Goal: Communication & Community: Answer question/provide support

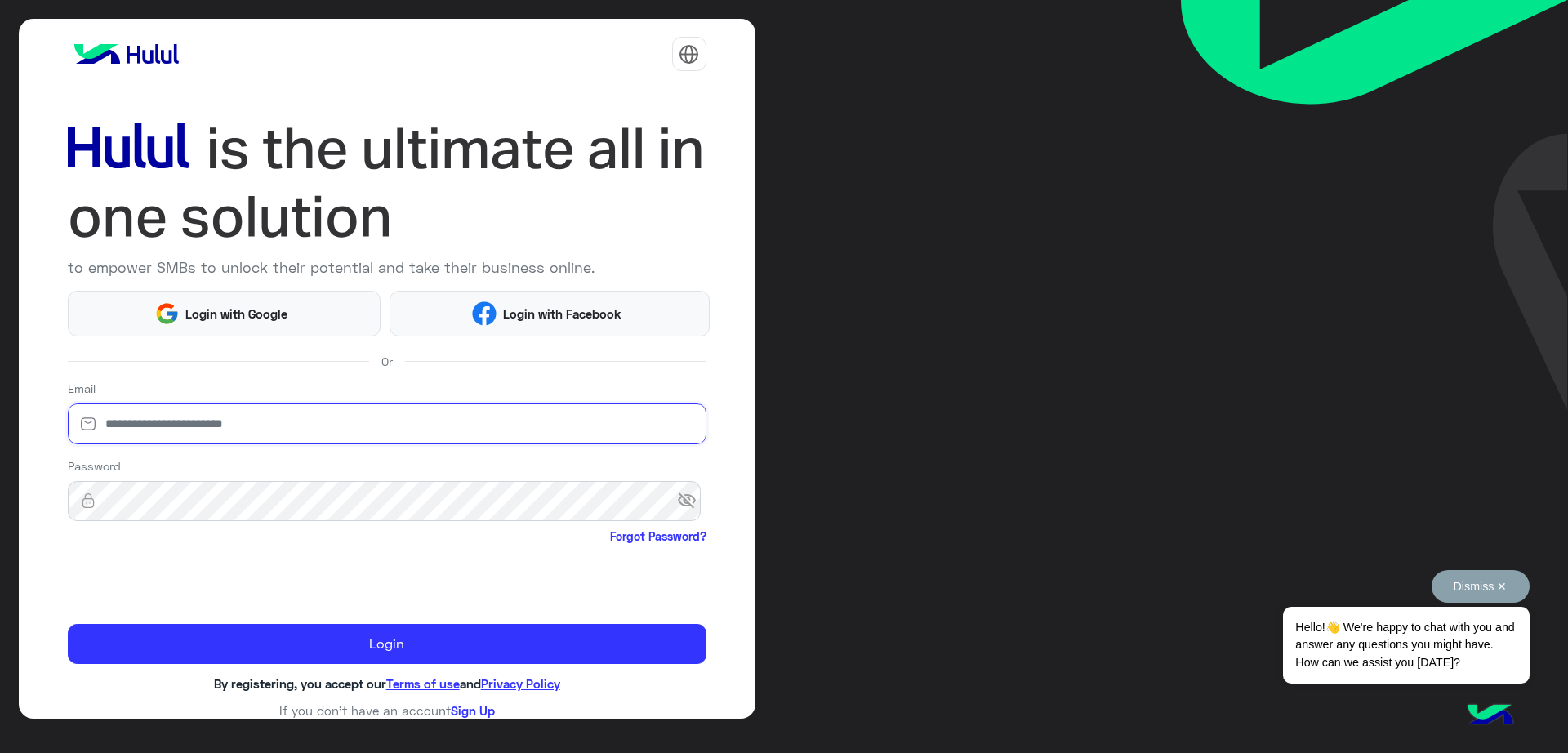
type input "**********"
click at [1506, 583] on button "Dismiss ✕" at bounding box center [1480, 586] width 98 height 32
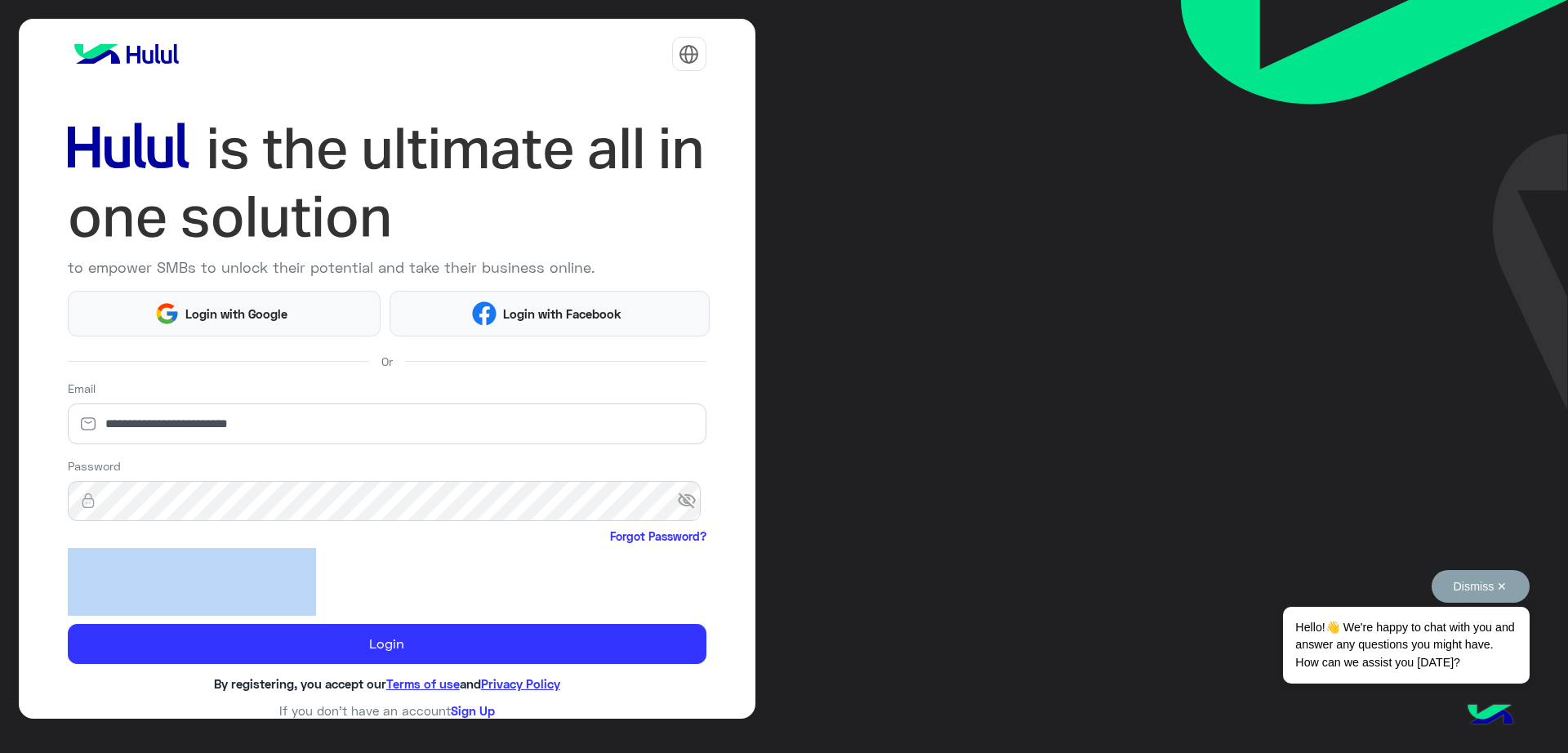
click at [1506, 583] on div "**********" at bounding box center [784, 376] width 1568 height 753
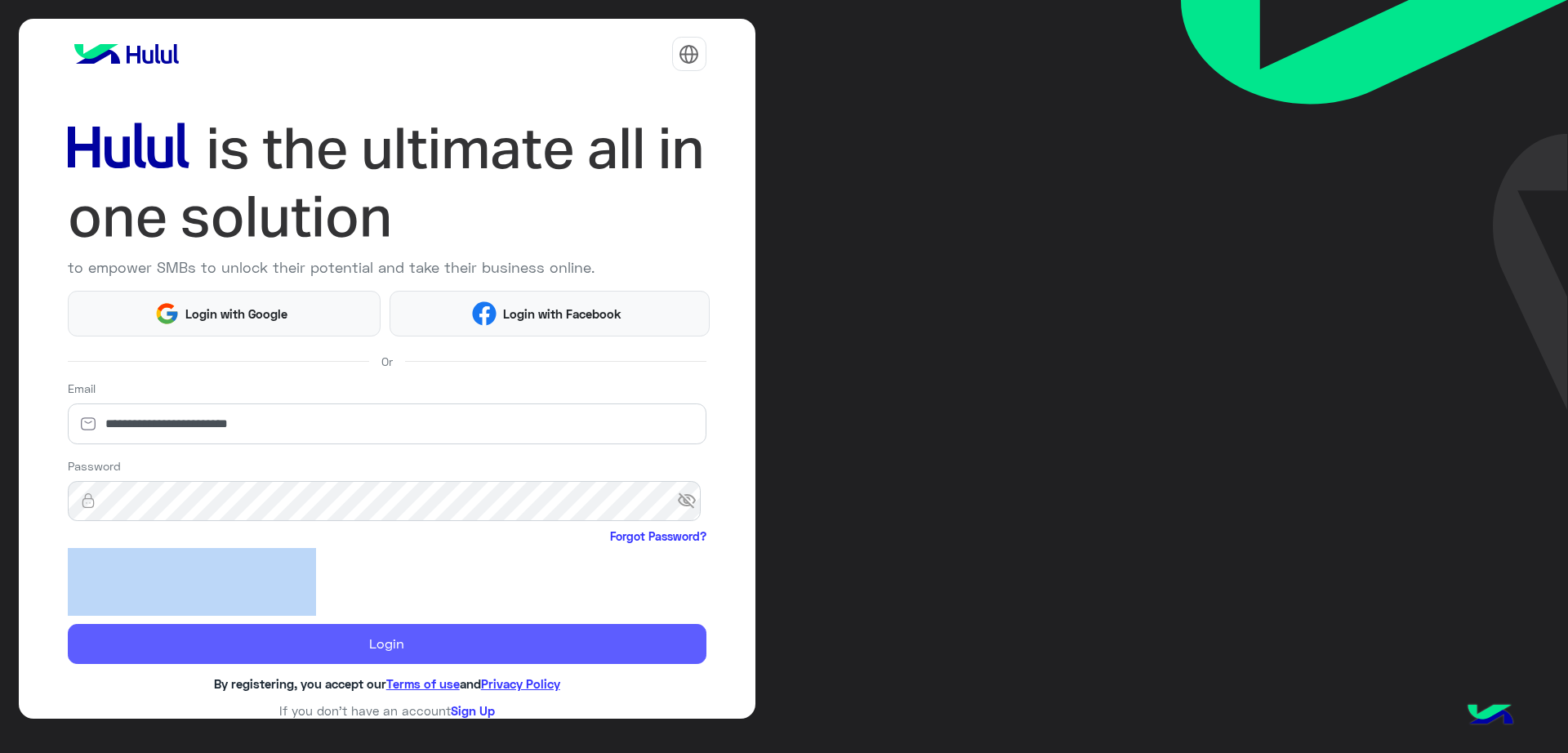
click at [363, 646] on button "Login" at bounding box center [388, 644] width 639 height 41
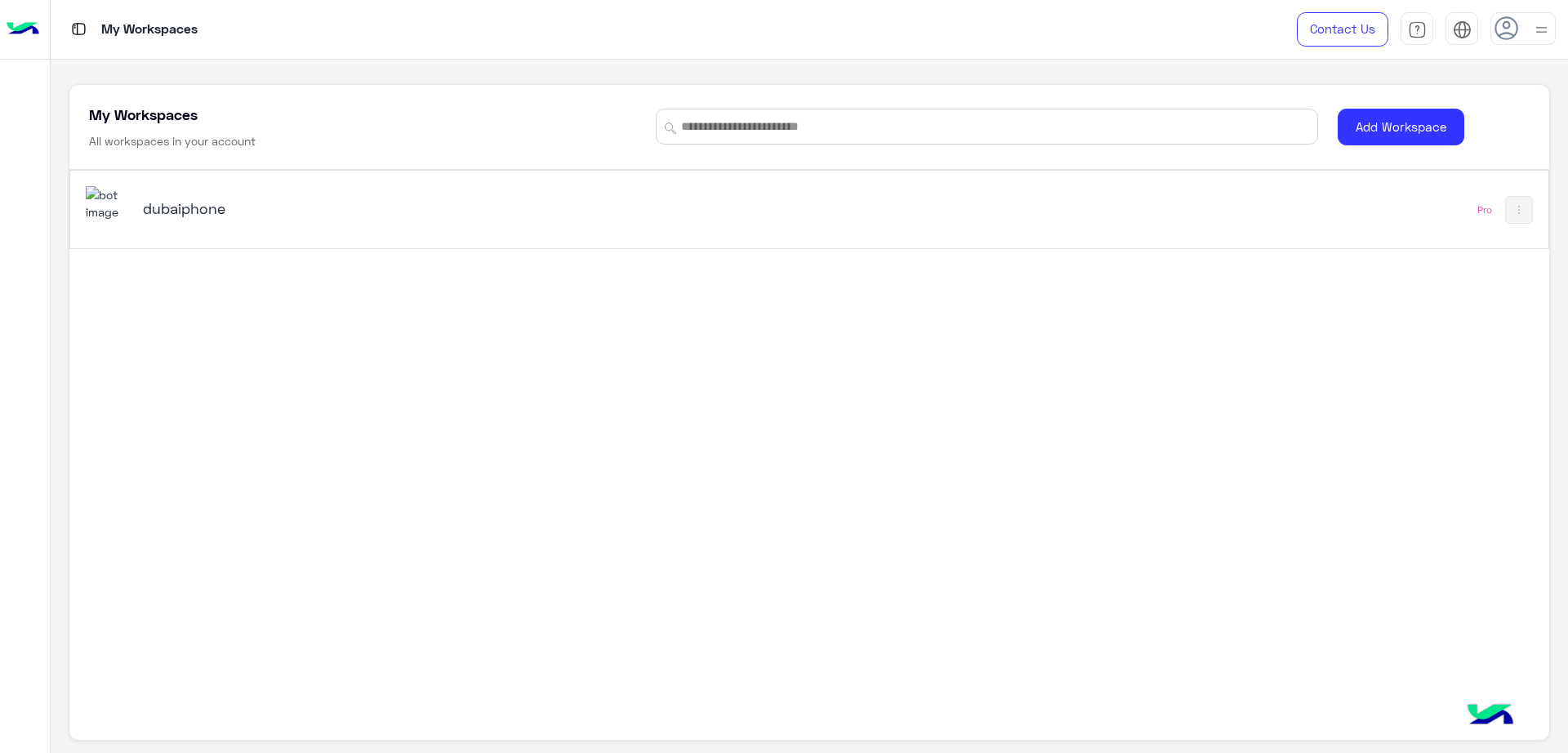
click at [181, 216] on h5 "dubaiphone" at bounding box center [403, 208] width 521 height 20
click at [174, 205] on h5 "dubaiphone" at bounding box center [403, 208] width 521 height 20
click at [267, 336] on div "dubaiphone Pro" at bounding box center [808, 416] width 1478 height 492
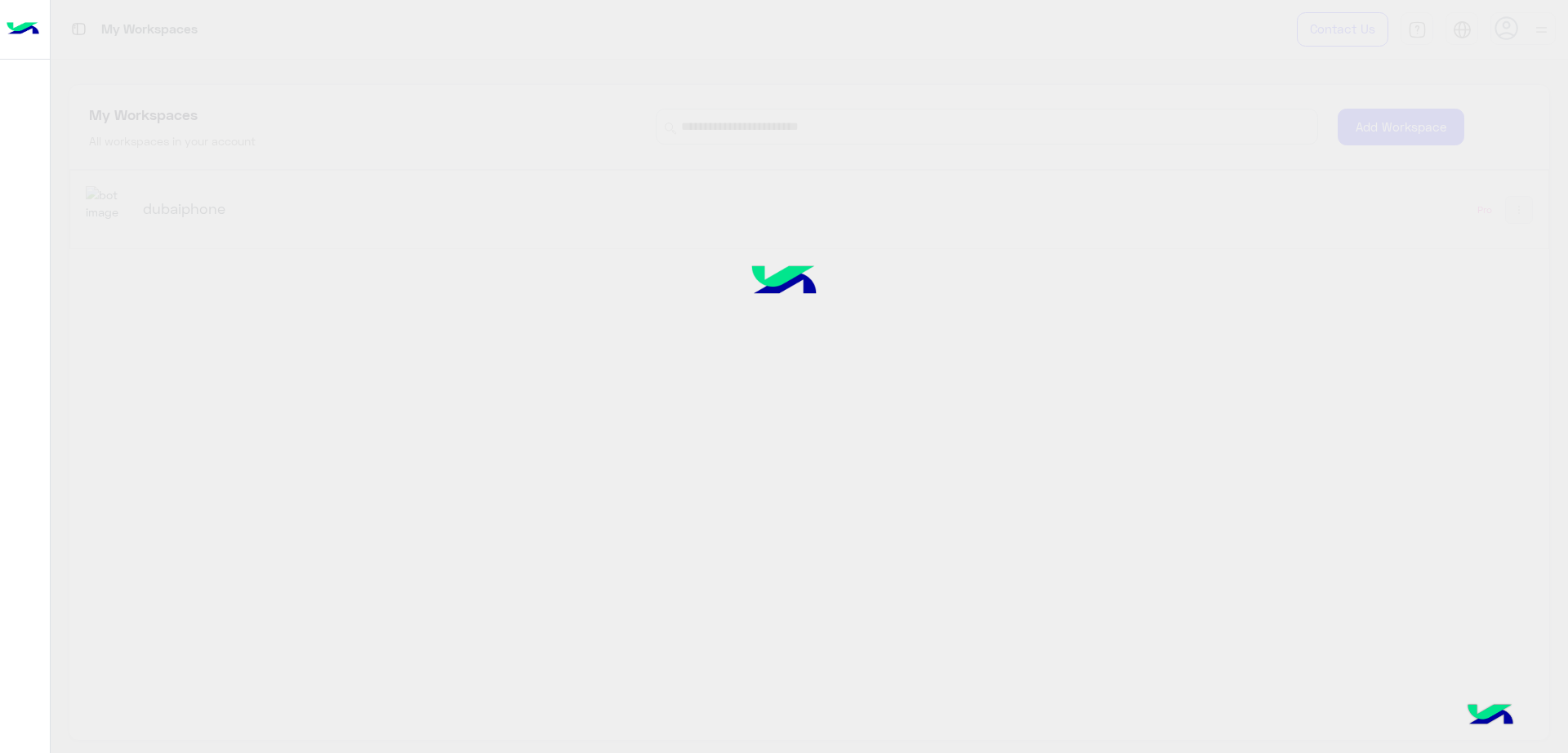
click at [170, 197] on div at bounding box center [784, 376] width 1568 height 753
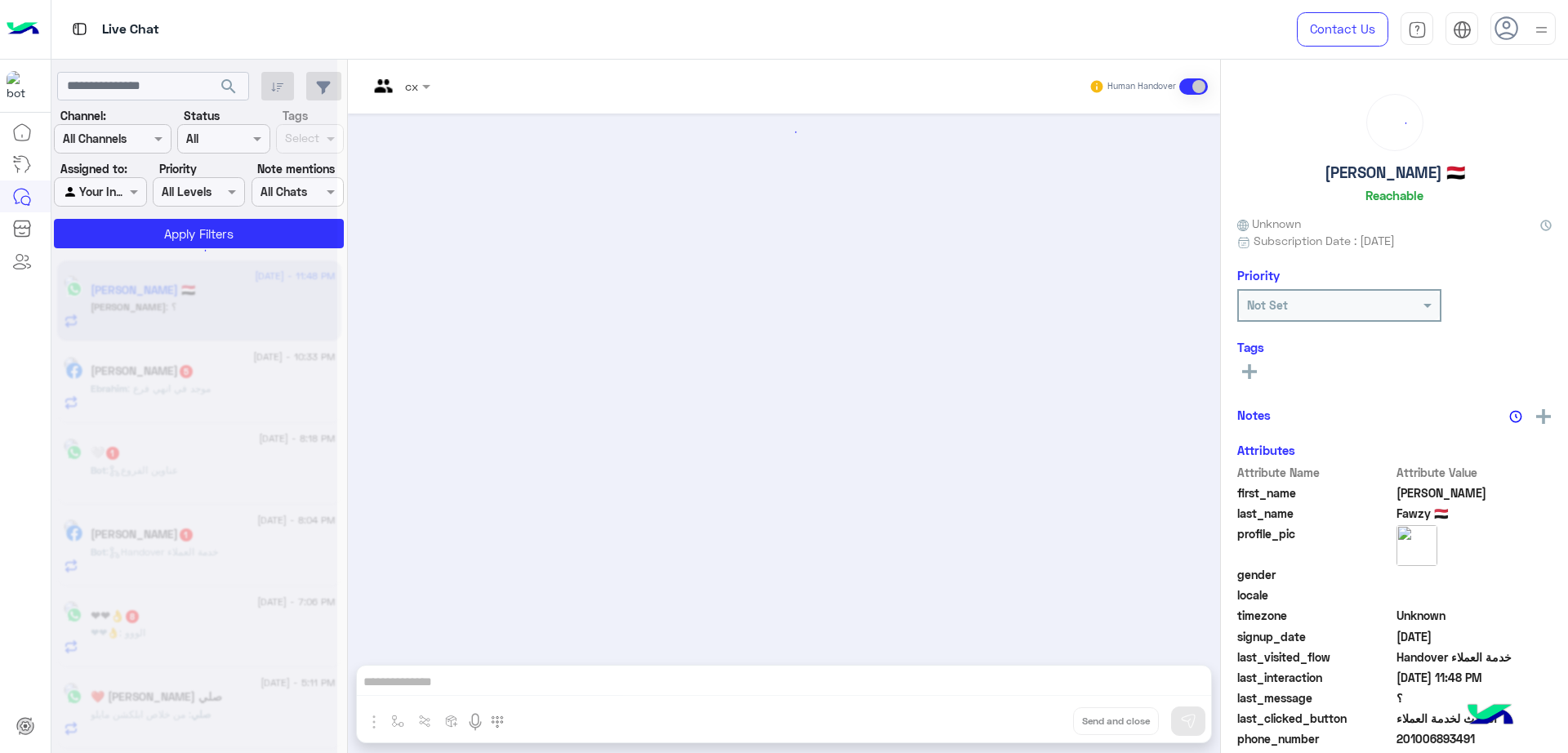
click at [1508, 36] on icon at bounding box center [1506, 28] width 24 height 24
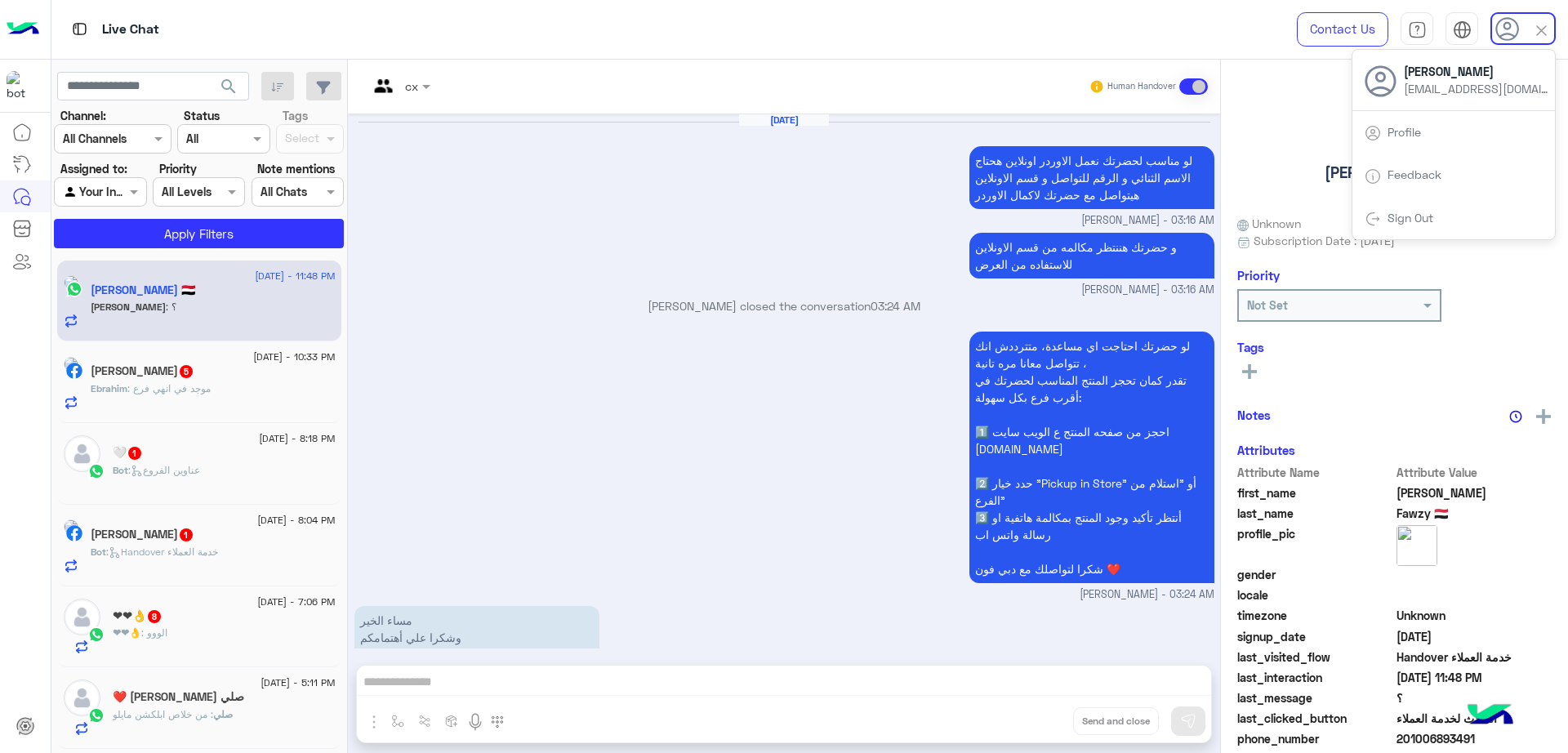
scroll to position [1376, 0]
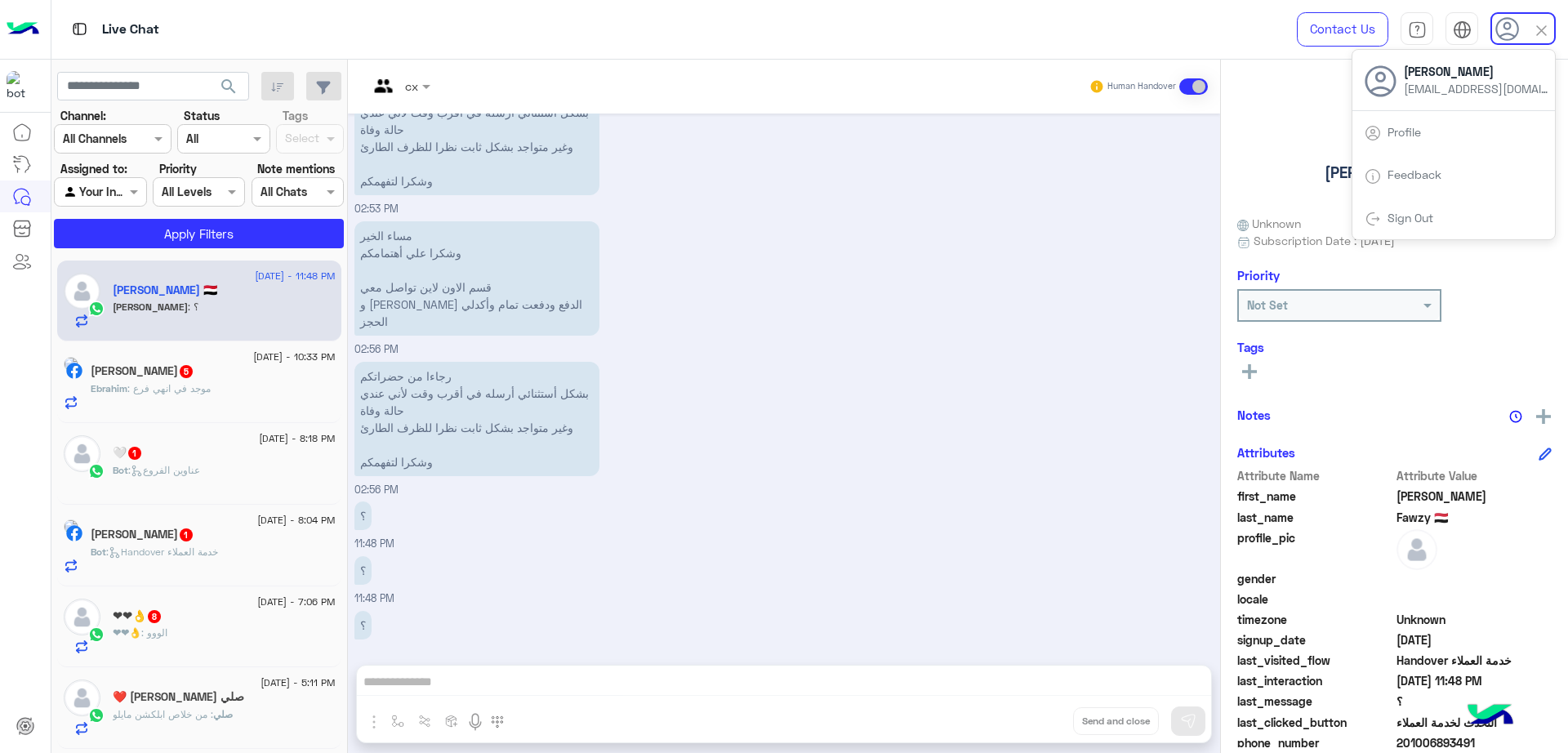
click at [890, 338] on div "مساء الخير وشكرا علي أهتمامكم قسم الاون لاين تواصل معي و ارسلي لينك الدفع ودفعت…" at bounding box center [784, 287] width 860 height 141
click at [1559, 35] on div "Contact Us Help Center عربي English" at bounding box center [1420, 30] width 296 height 59
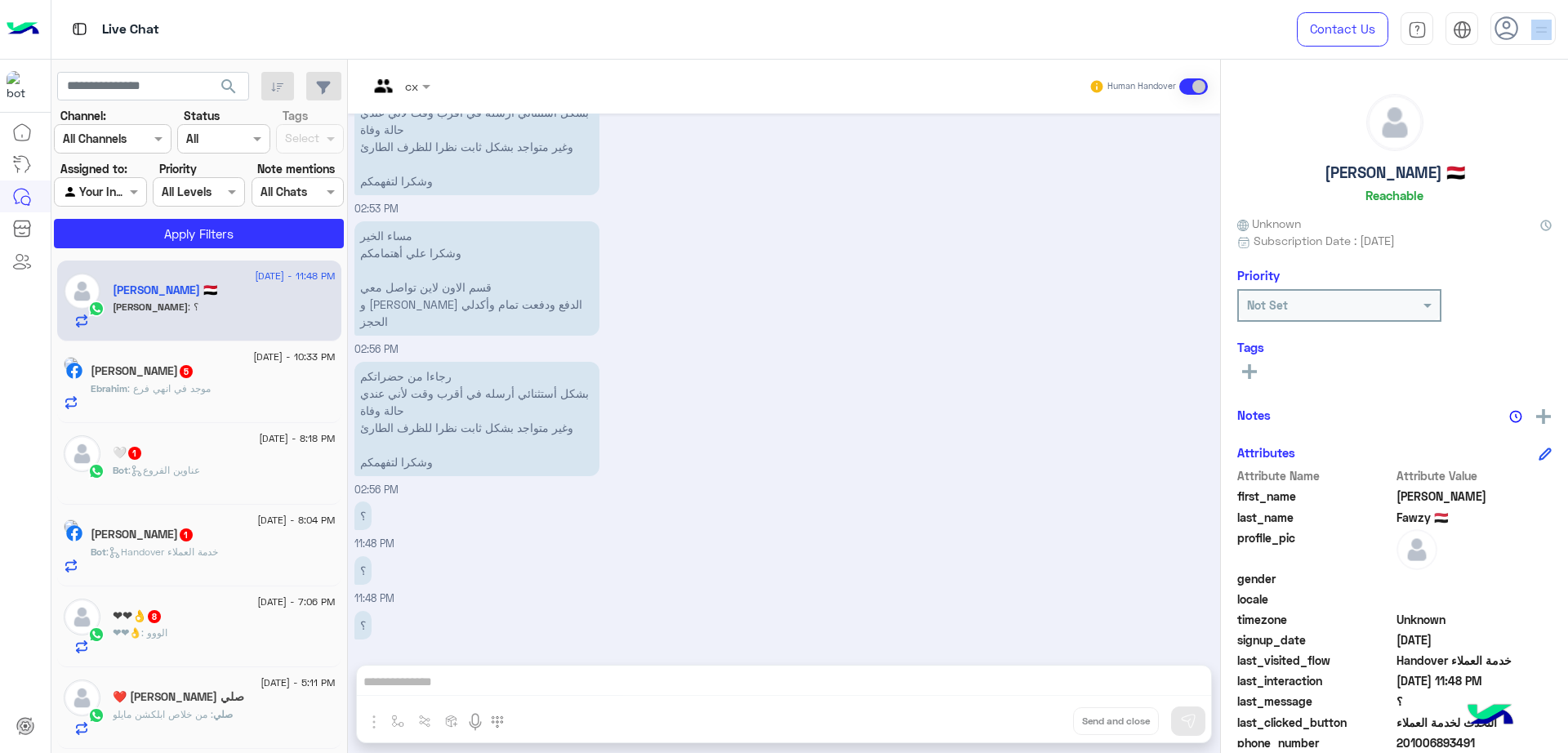
click at [1535, 31] on img at bounding box center [1541, 30] width 21 height 21
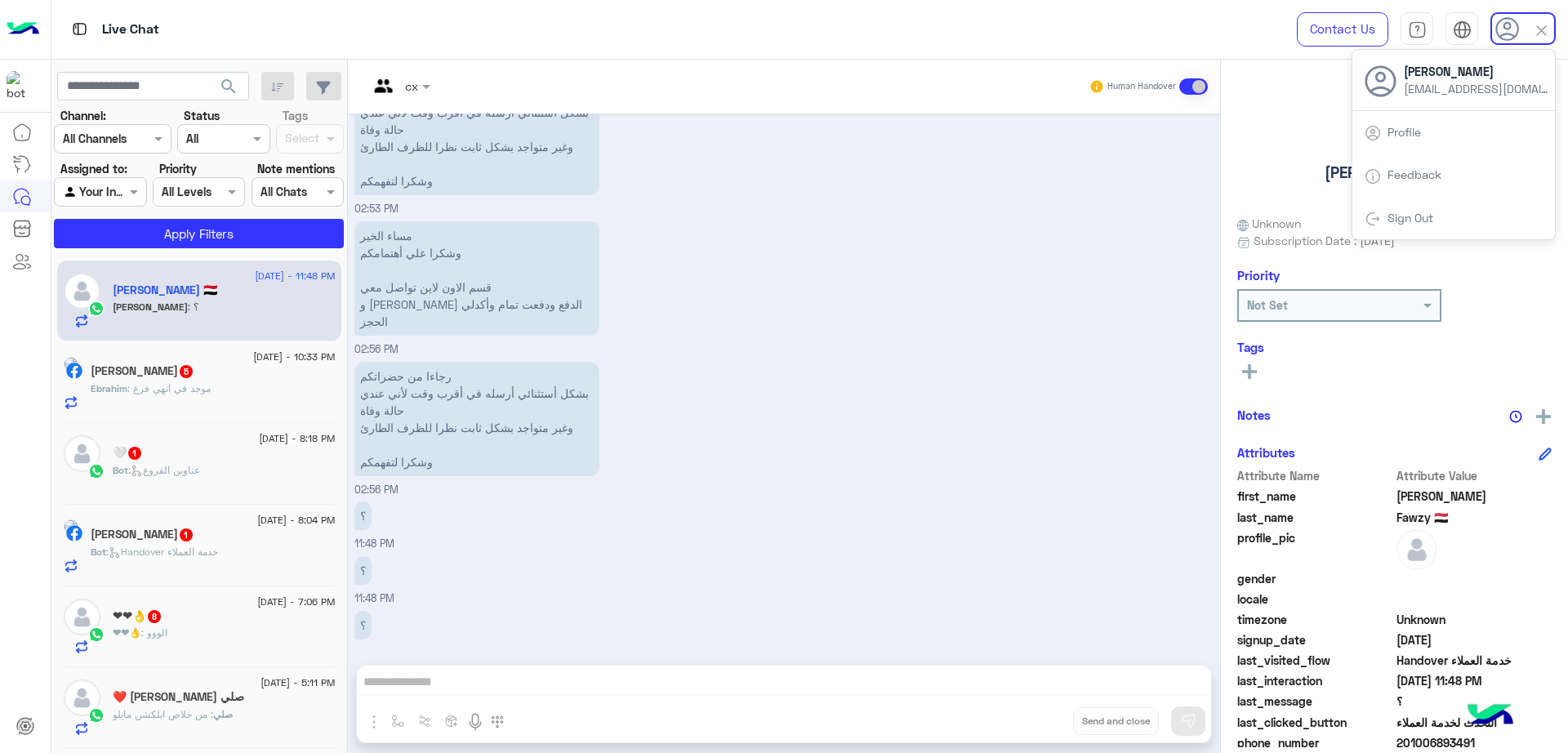
click at [1128, 254] on div "مساء الخير وشكرا علي أهتمامكم قسم الاون لاين تواصل معي و ارسلي لينك الدفع ودفعت…" at bounding box center [784, 287] width 860 height 141
drag, startPoint x: 1128, startPoint y: 254, endPoint x: 1159, endPoint y: 230, distance: 39.2
click at [1128, 254] on div "مساء الخير وشكرا علي أهتمامكم قسم الاون لاين تواصل معي و ارسلي لينك الدفع ودفعت…" at bounding box center [784, 287] width 860 height 141
click at [1524, 37] on div at bounding box center [1522, 29] width 65 height 32
click at [252, 238] on button "Apply Filters" at bounding box center [198, 233] width 290 height 30
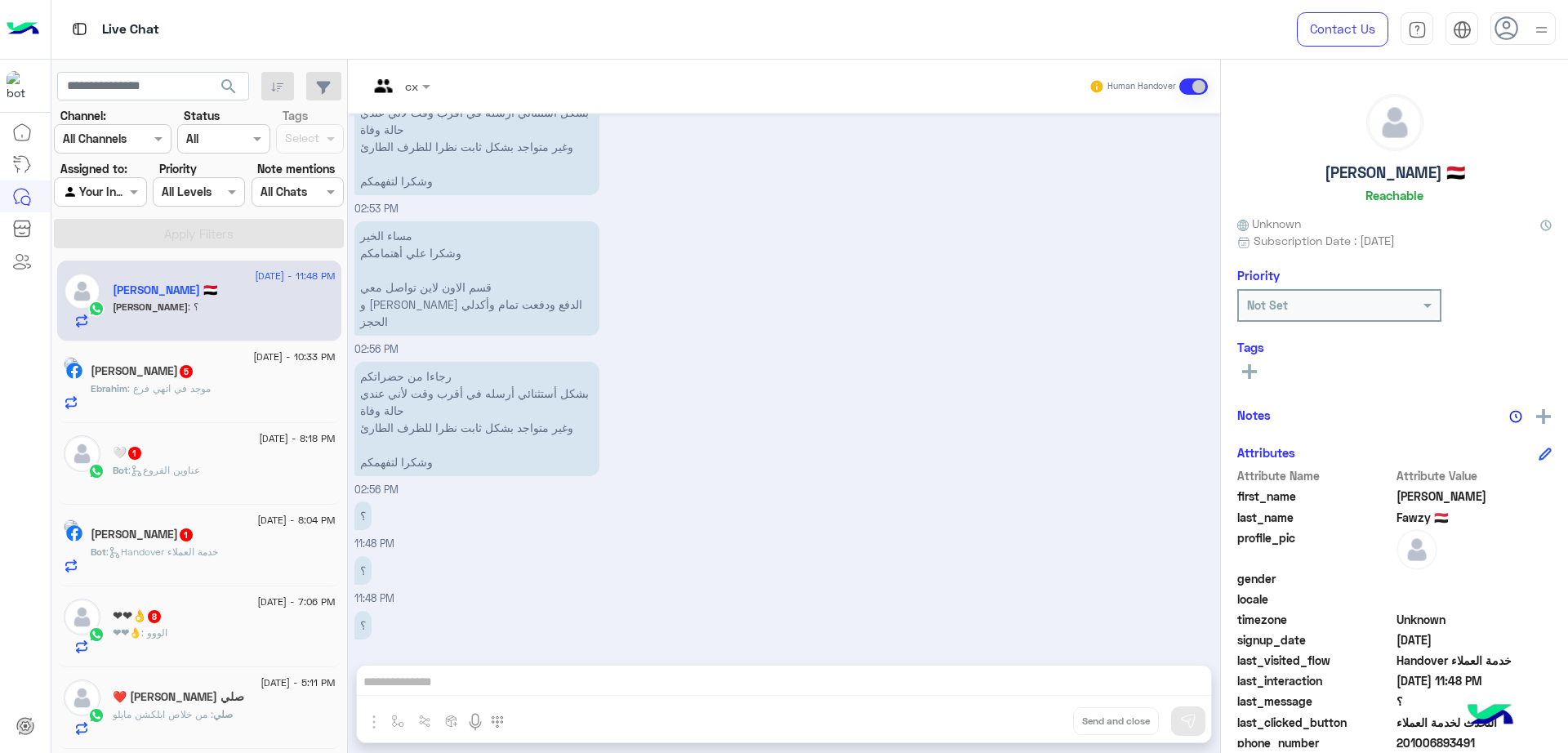
click at [1536, 31] on img at bounding box center [1541, 30] width 21 height 21
click at [905, 270] on div "مساء الخير وشكرا علي أهتمامكم قسم الاون لاين تواصل معي و ارسلي لينك الدفع ودفعت…" at bounding box center [784, 287] width 860 height 141
click at [1505, 29] on icon at bounding box center [1506, 28] width 24 height 24
click at [1533, 31] on img at bounding box center [1541, 31] width 19 height 19
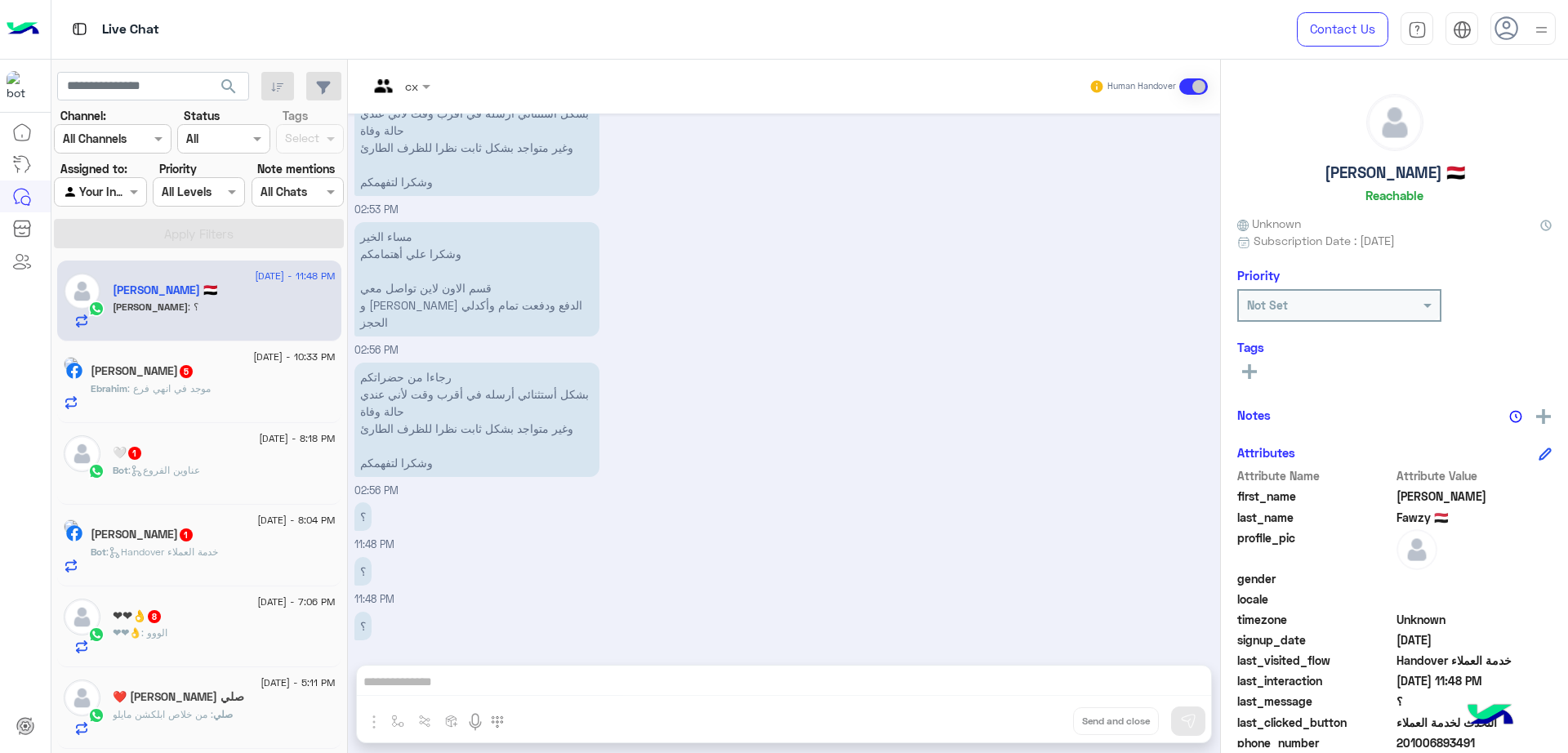
click at [1510, 31] on icon at bounding box center [1506, 28] width 24 height 24
click at [972, 269] on div "مساء الخير وشكرا علي أهتمامكم قسم الاون لاين تواصل معي و ارسلي لينك الدفع ودفعت…" at bounding box center [784, 288] width 860 height 141
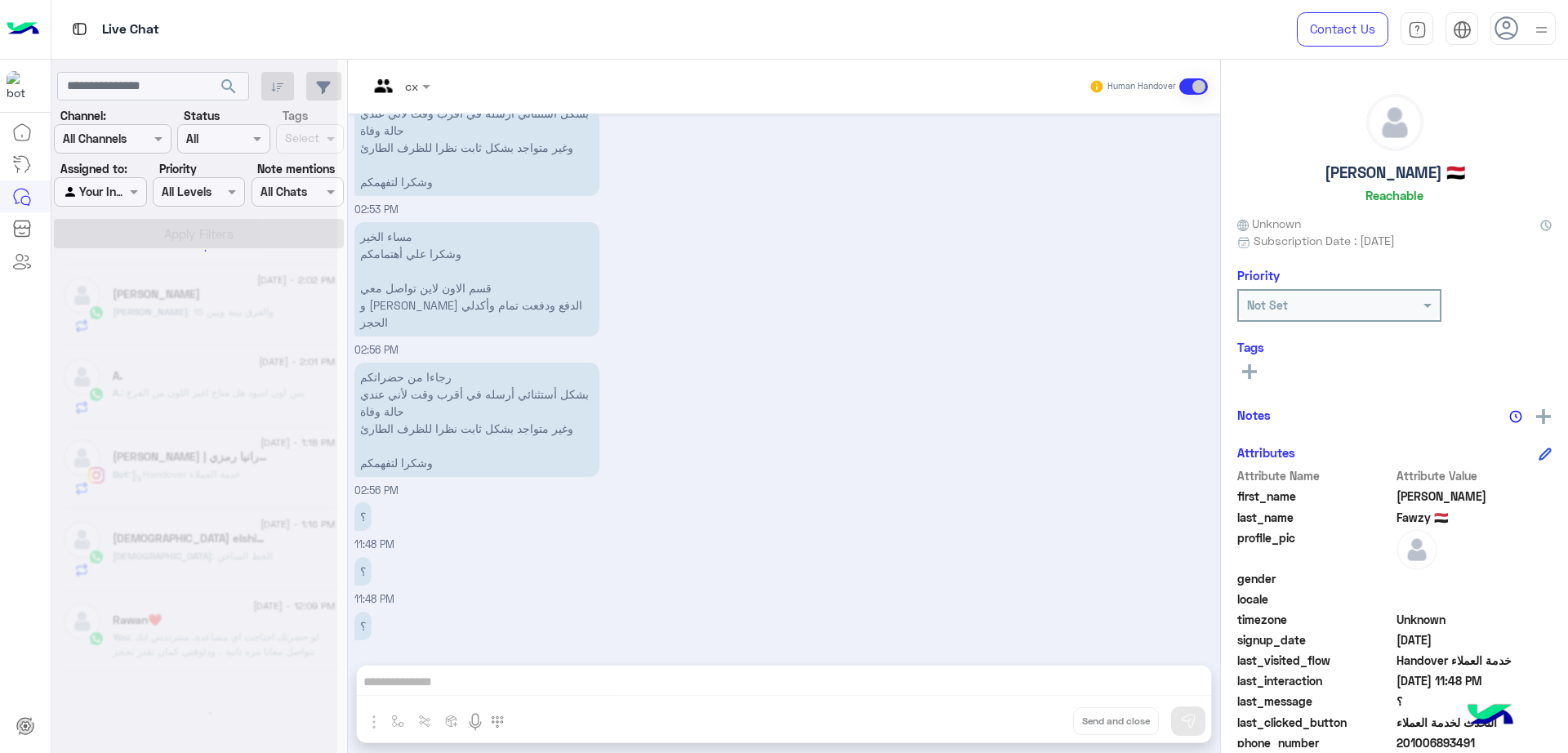
scroll to position [8, 0]
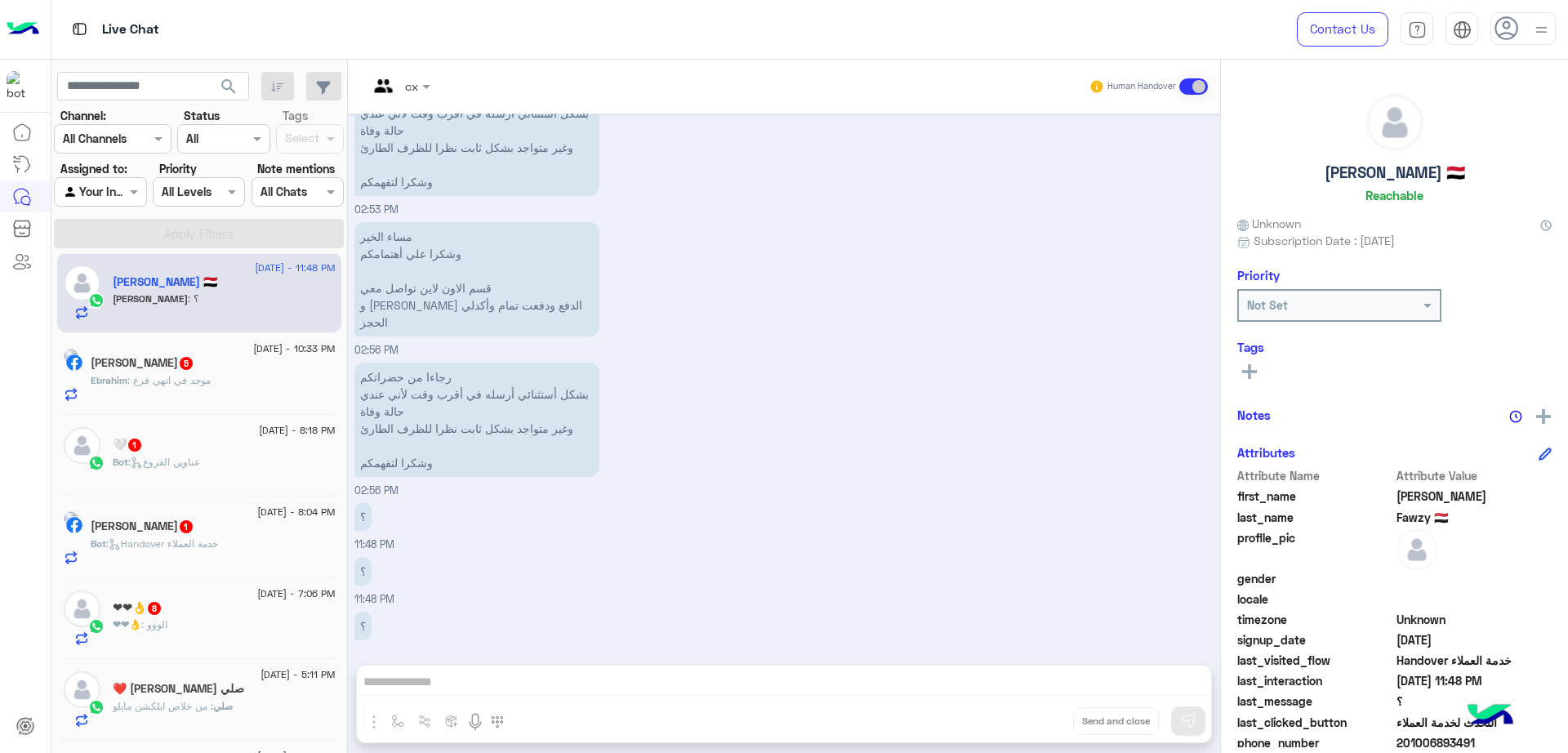
click at [223, 74] on button "search" at bounding box center [229, 89] width 40 height 35
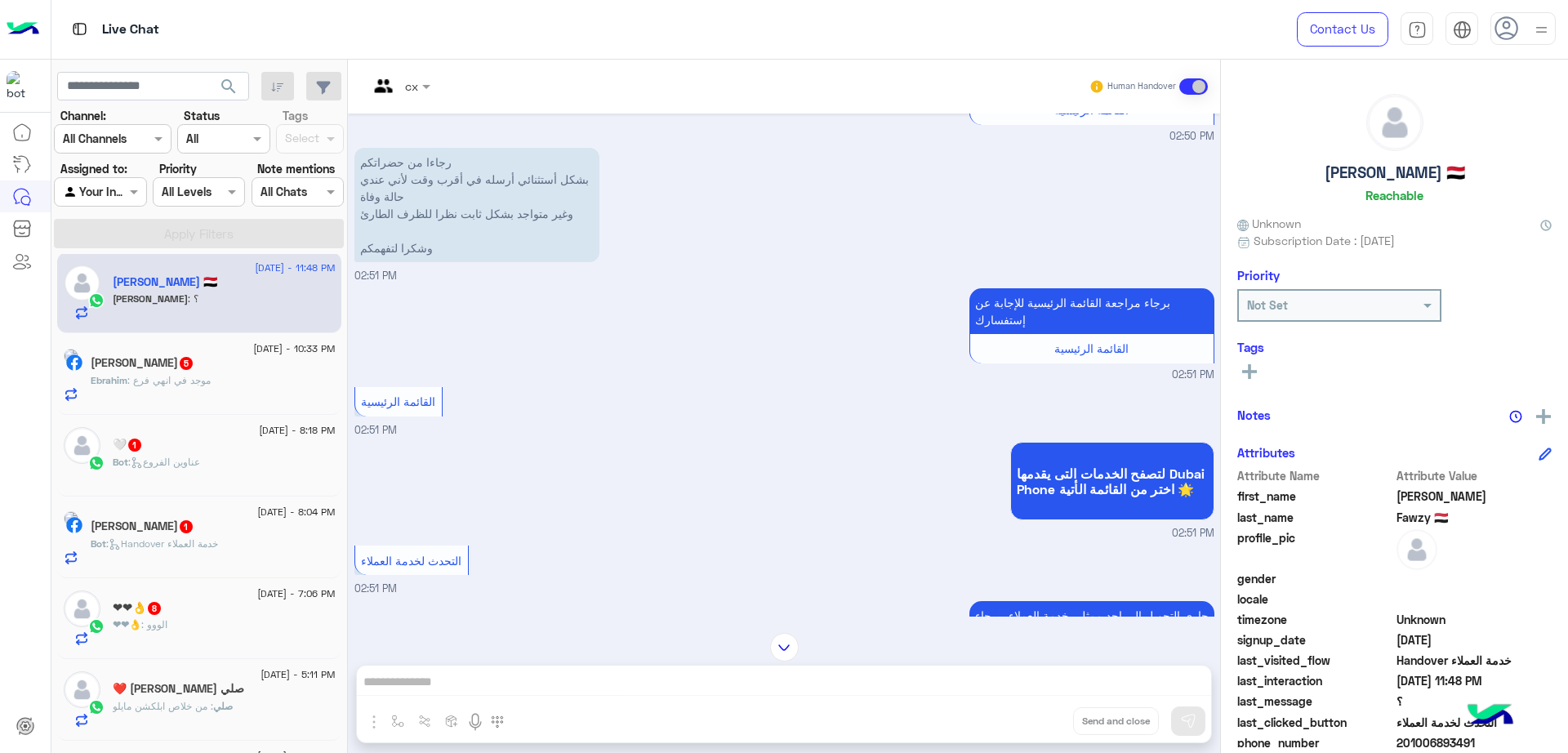
scroll to position [3231, 0]
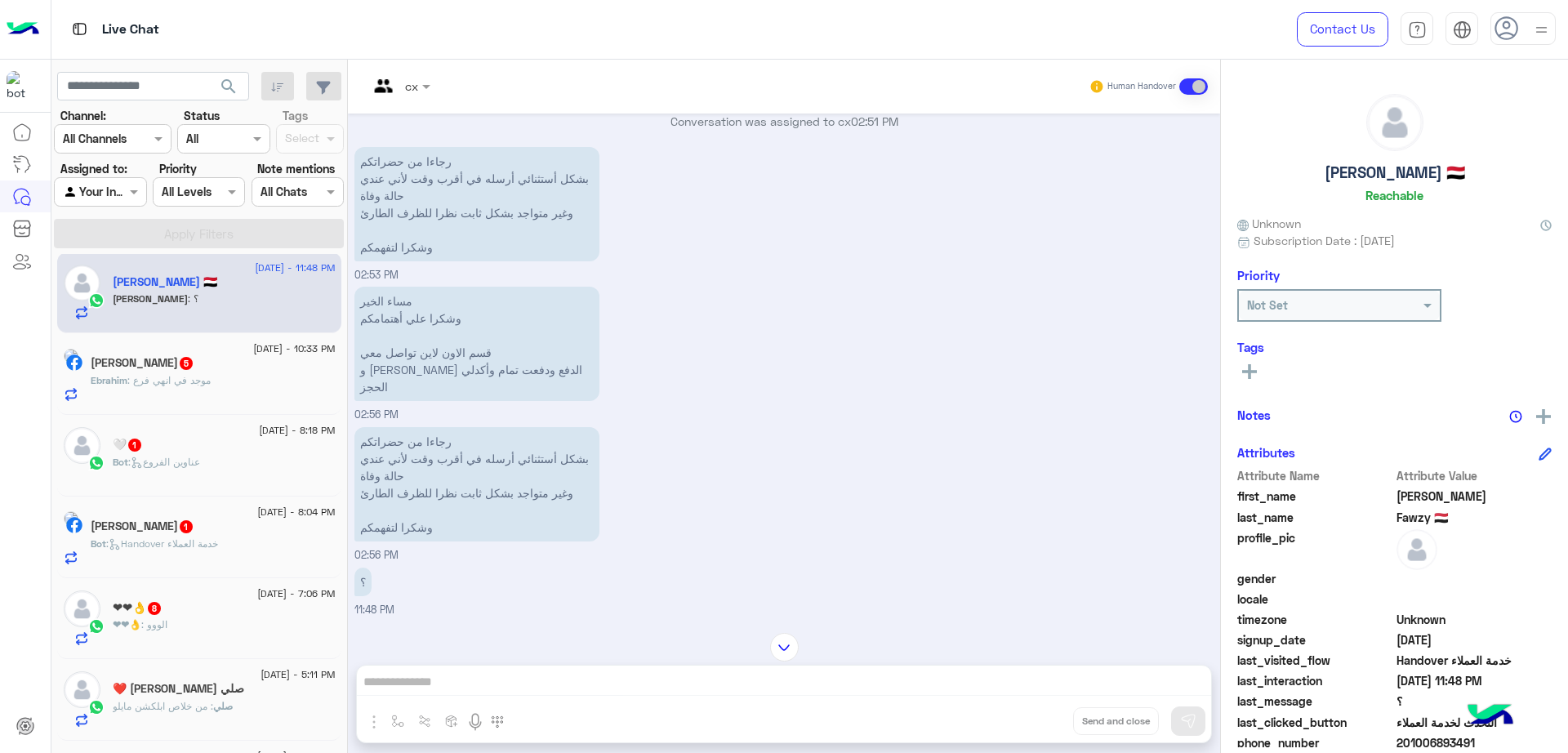
click at [245, 361] on div "Ebrahim Nazih 5" at bounding box center [213, 364] width 245 height 17
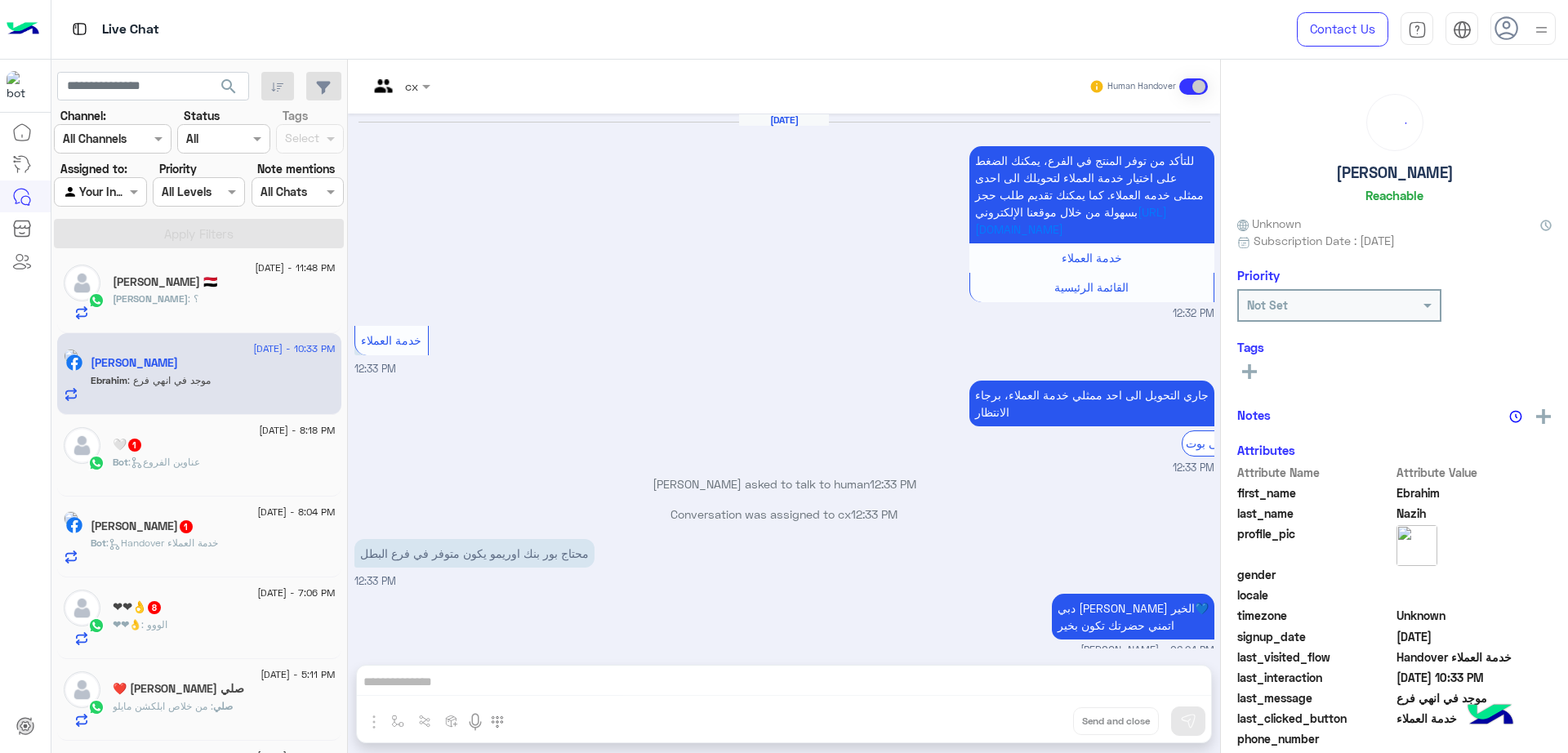
scroll to position [1313, 0]
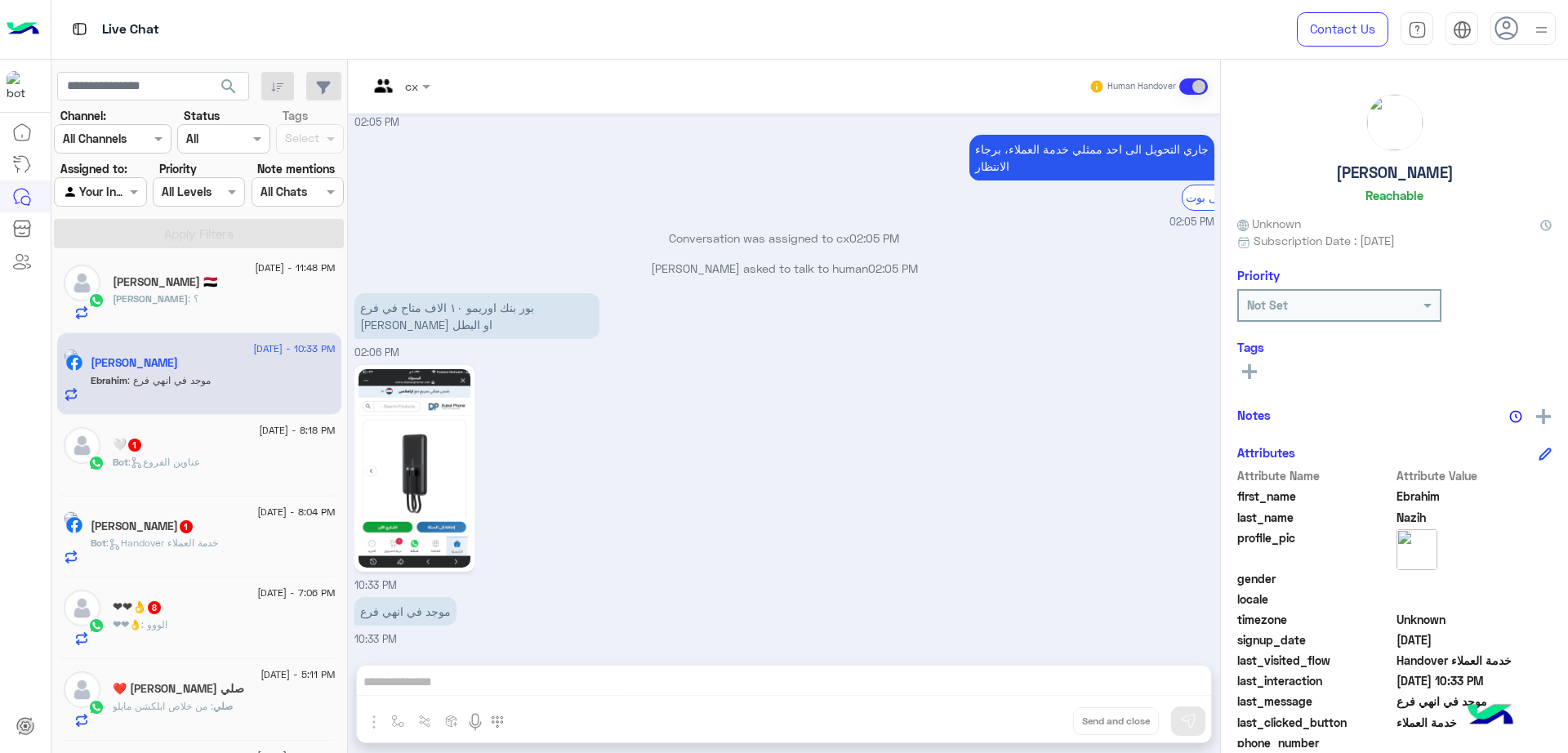
click at [1541, 13] on div at bounding box center [1541, 29] width 21 height 31
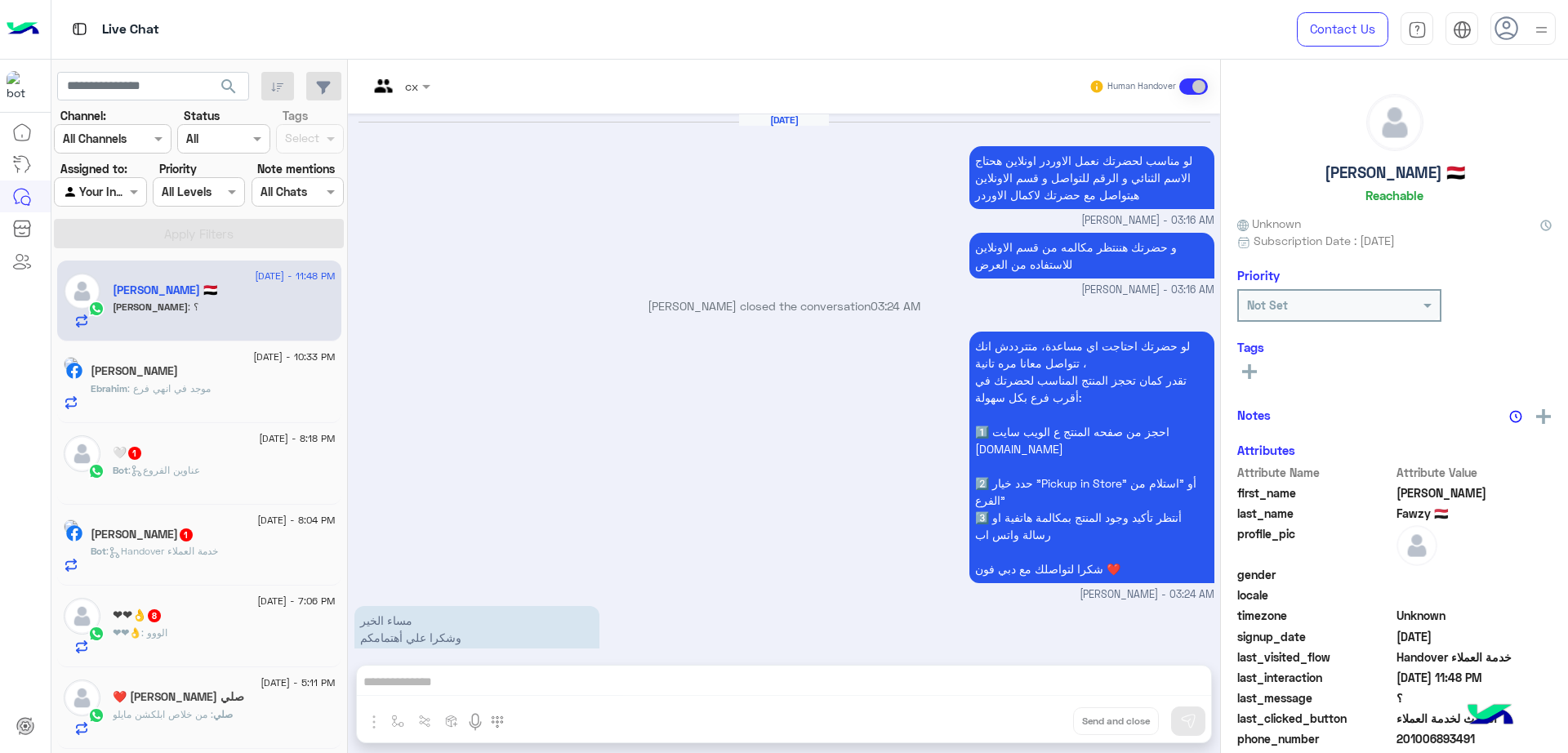
scroll to position [1370, 0]
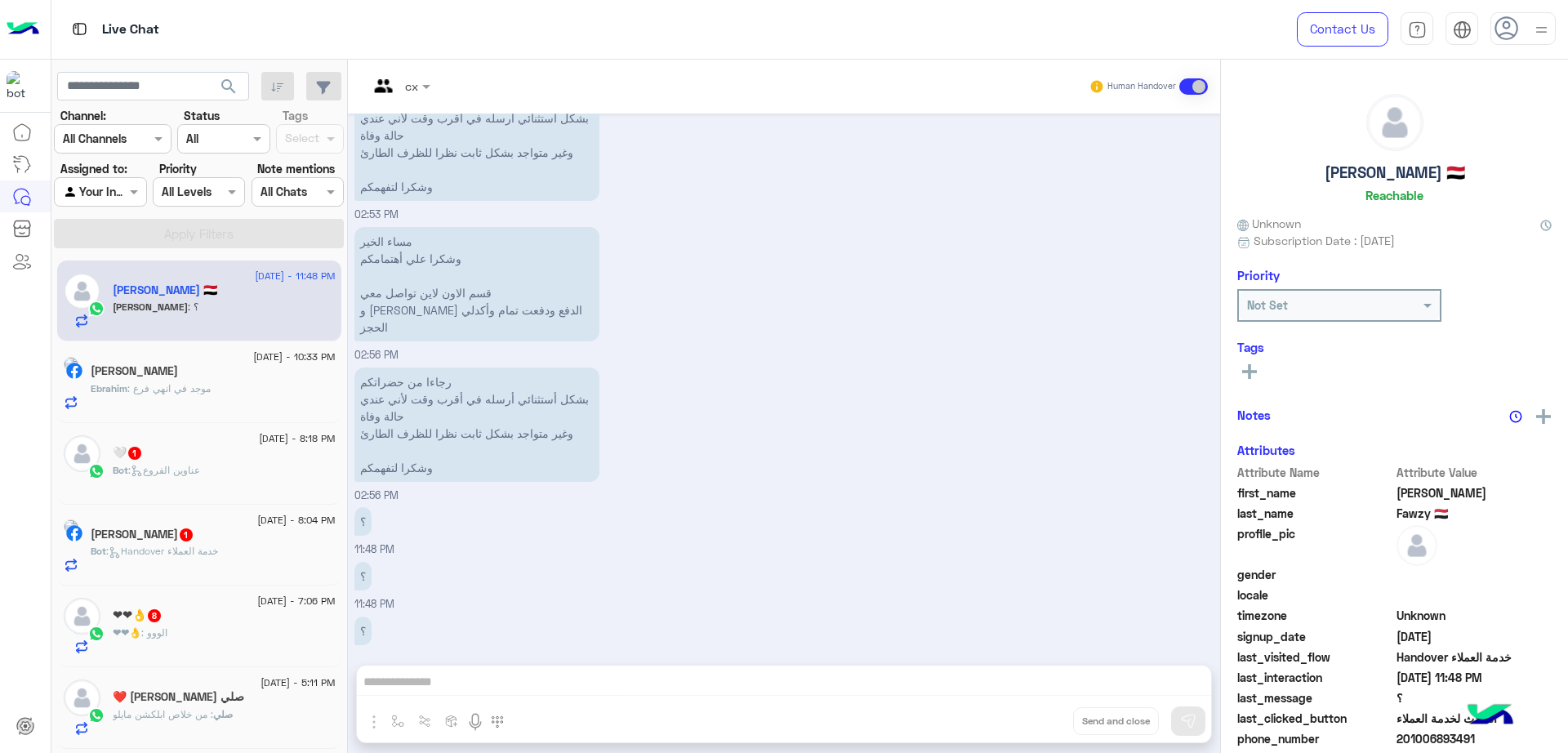
click at [1496, 25] on use at bounding box center [1506, 28] width 23 height 23
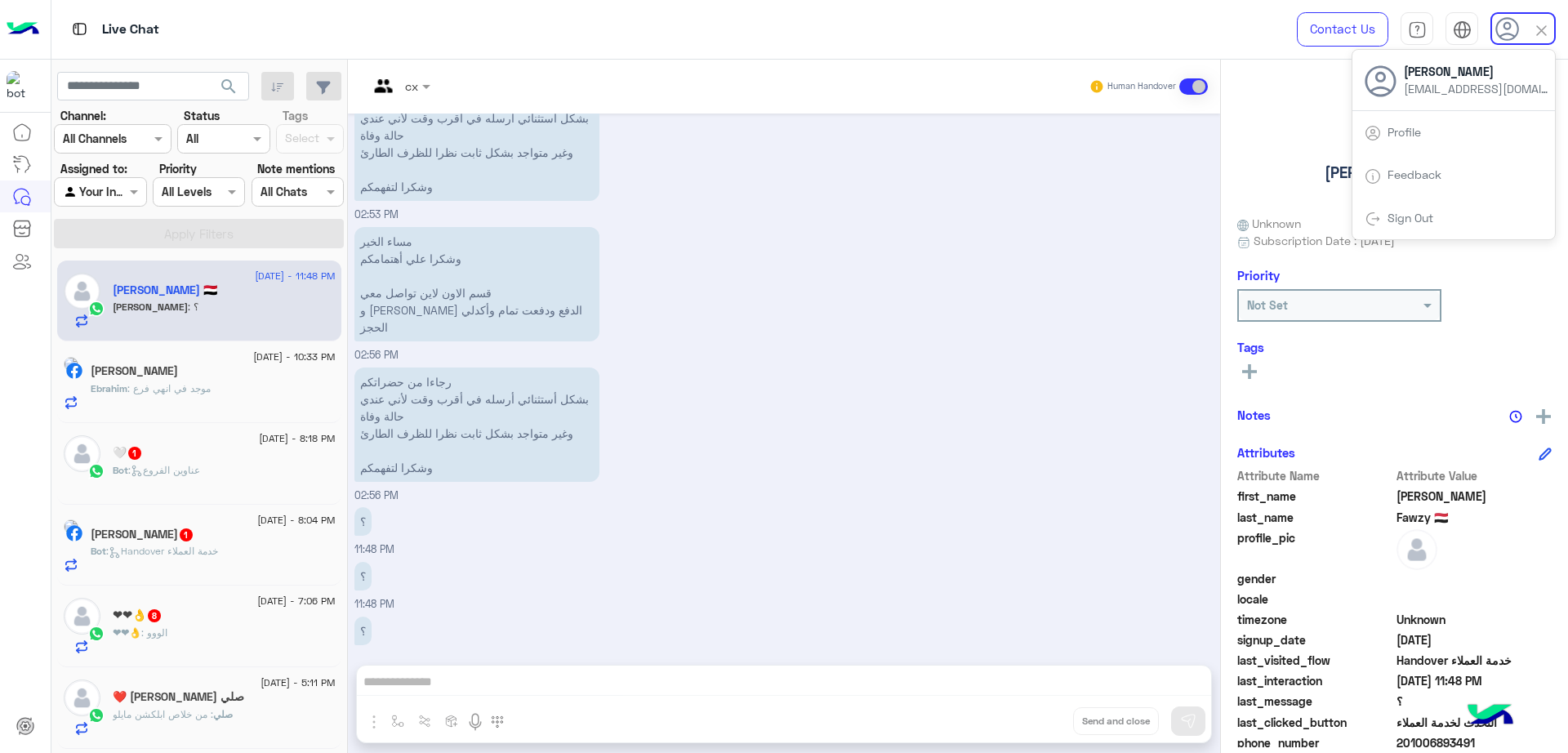
click at [969, 212] on div "رجاءا من حضراتكم بشكل أستثنائي أرسله في أقرب وقت لأني عندي حالة وفاة وغير متواج…" at bounding box center [784, 153] width 860 height 141
click at [1515, 23] on use at bounding box center [1506, 28] width 23 height 23
click at [1415, 219] on link "Sign Out" at bounding box center [1410, 217] width 46 height 13
click at [1430, 219] on link "Sign Out" at bounding box center [1410, 217] width 46 height 13
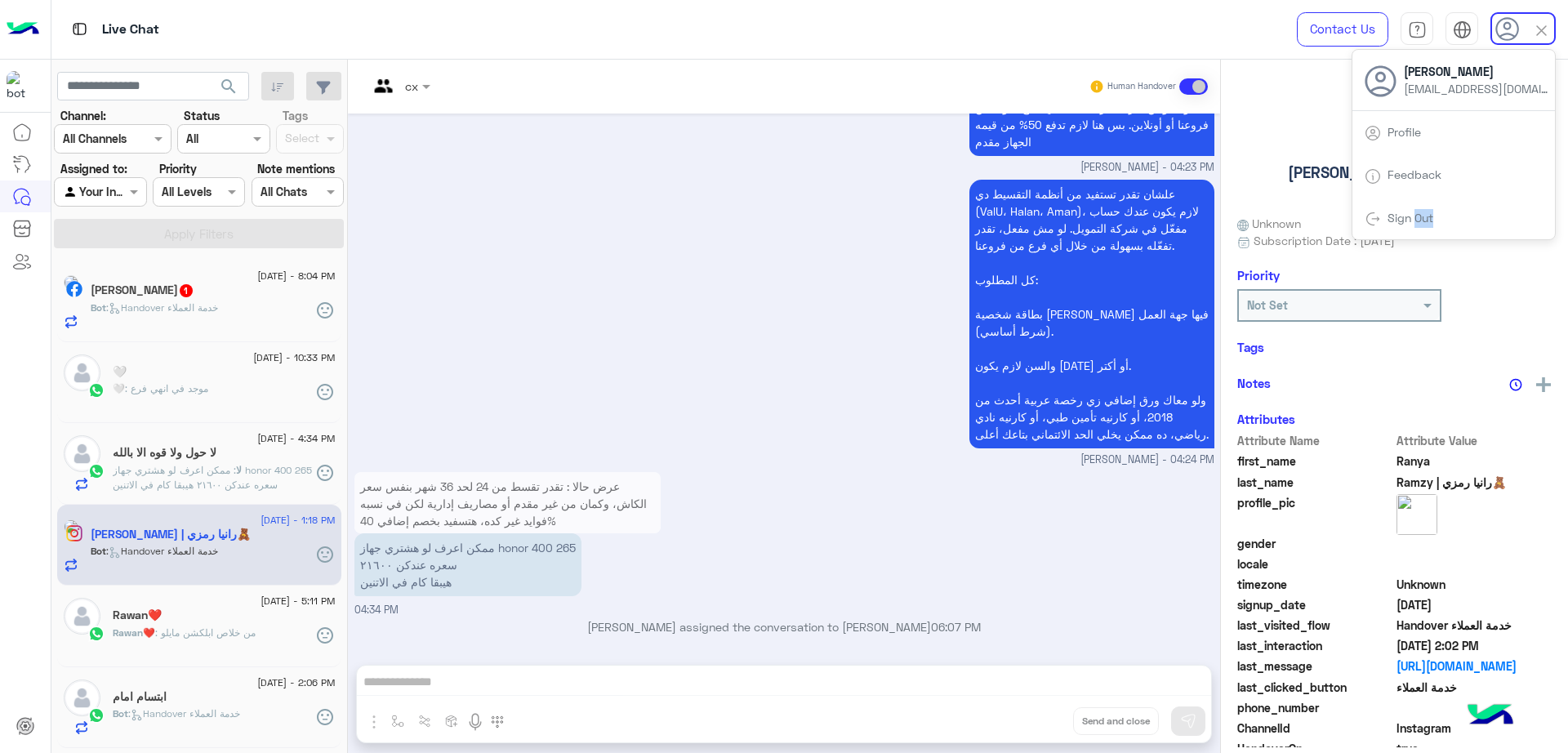
scroll to position [1914, 0]
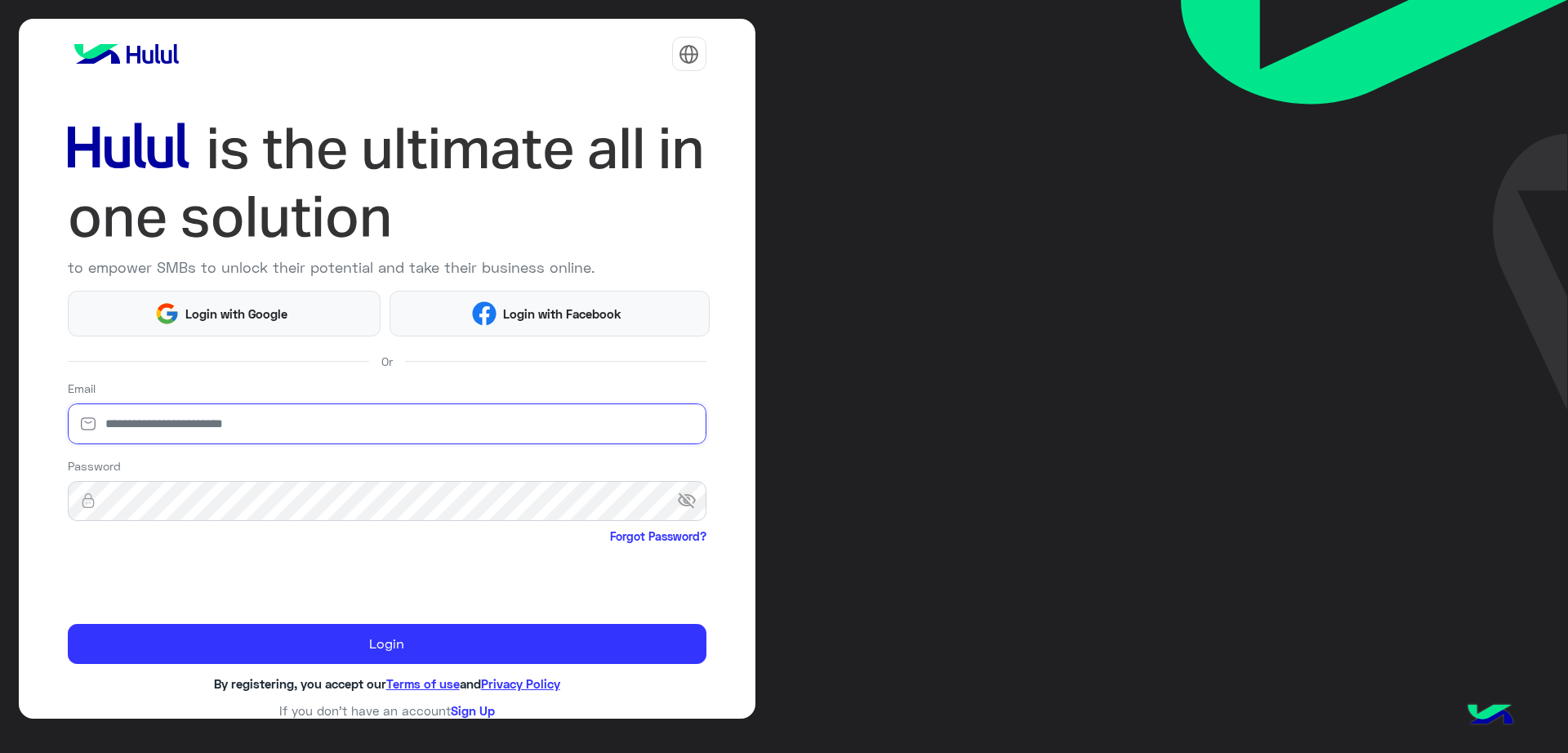
type input "**********"
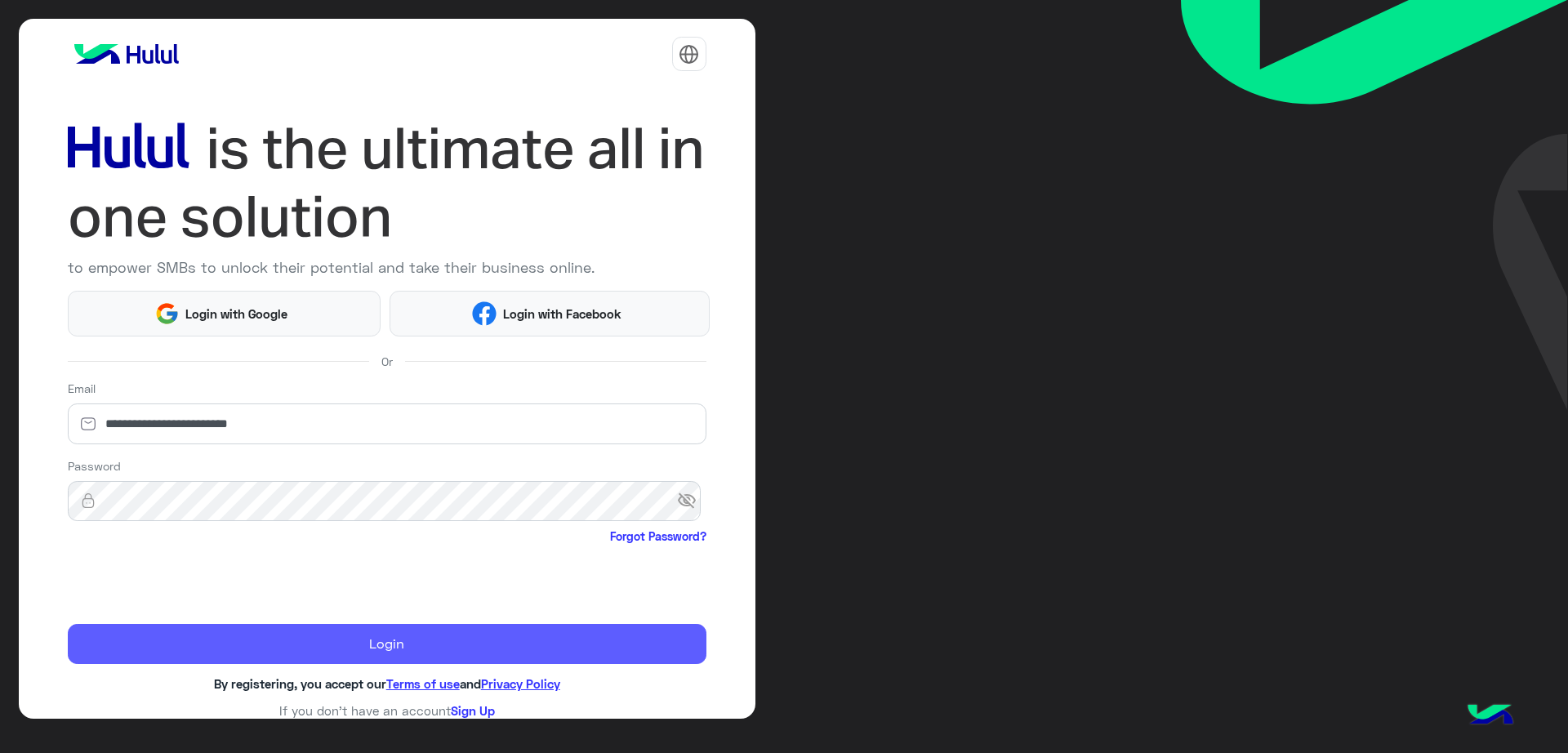
click at [291, 626] on button "Login" at bounding box center [388, 644] width 639 height 41
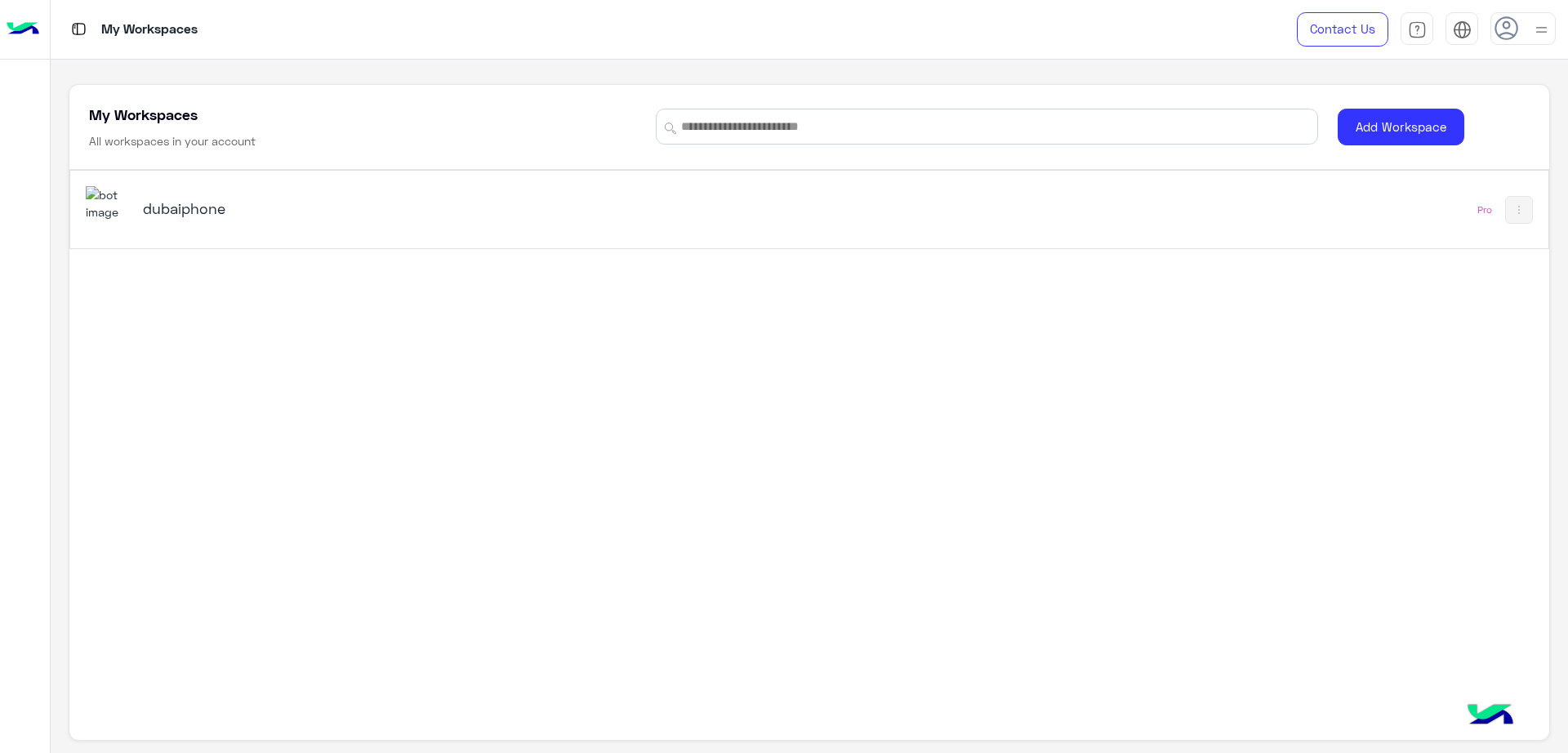
click at [291, 196] on div "dubaiphone" at bounding box center [520, 210] width 868 height 48
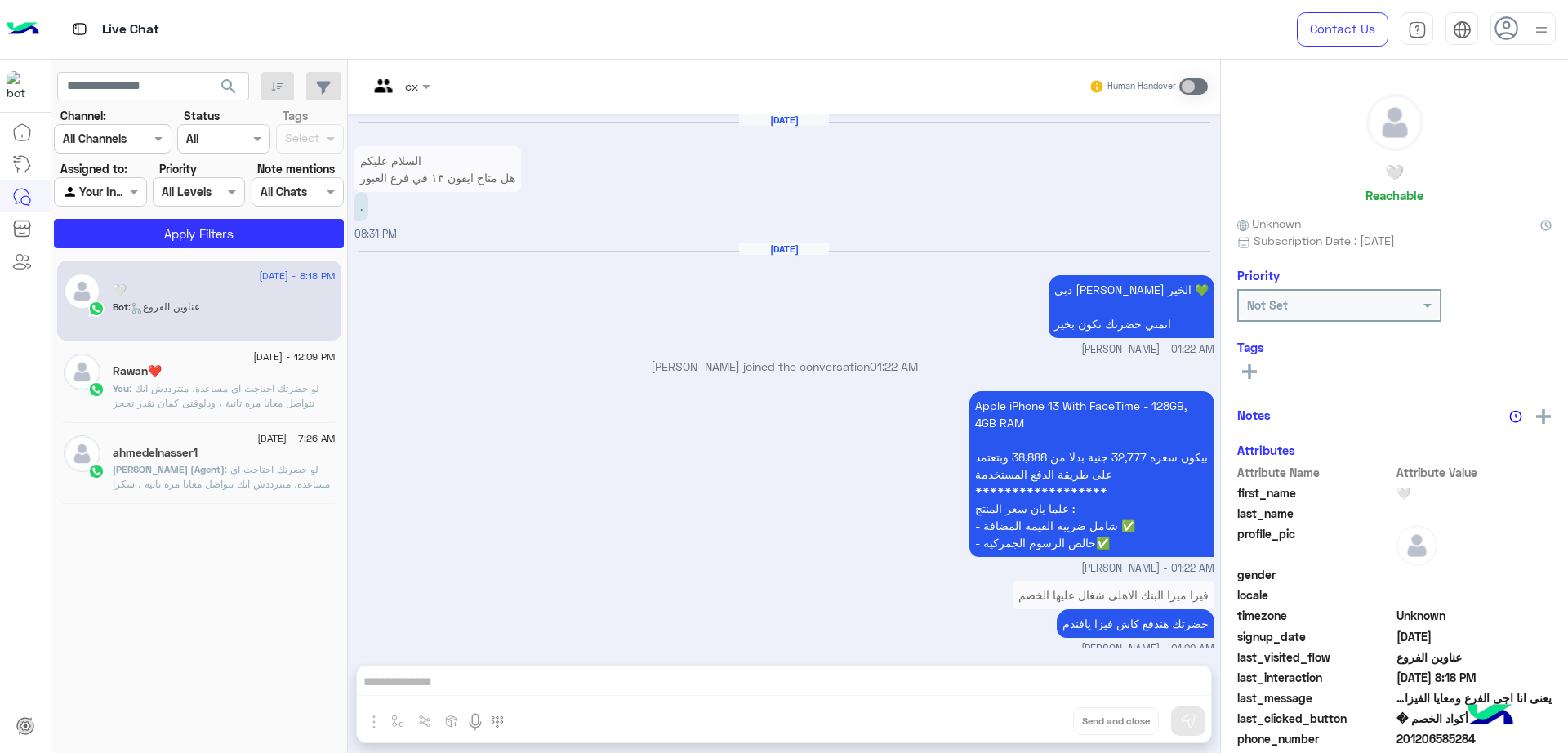
scroll to position [1695, 0]
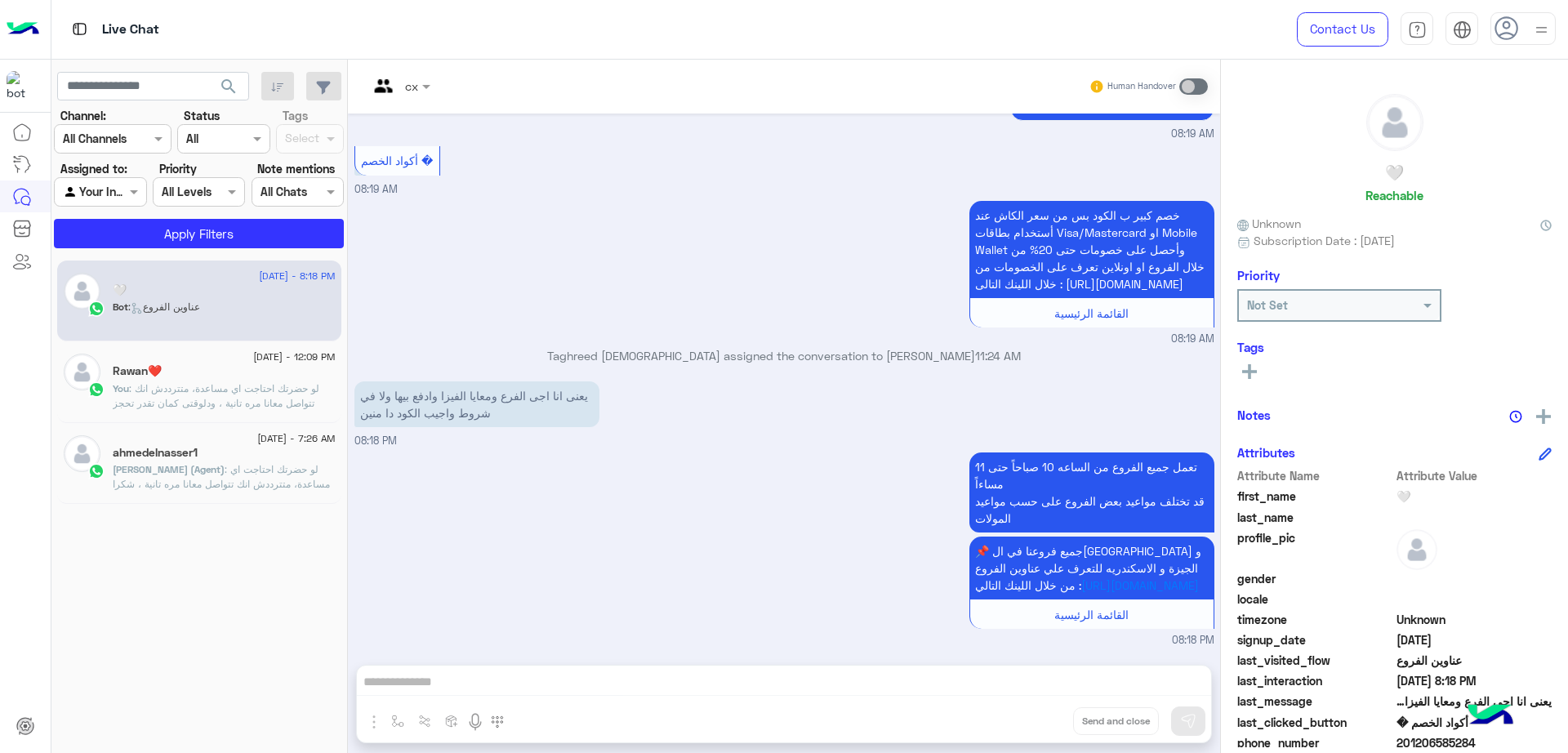
click at [1521, 38] on div at bounding box center [1522, 29] width 65 height 32
click at [614, 267] on div "خصم كبير ب الكود بس من سعر الكاش عند أستخدام بطاقات Visa/Mastercard او Mobile W…" at bounding box center [784, 271] width 860 height 150
click at [1532, 39] on img at bounding box center [1541, 30] width 21 height 21
click at [858, 202] on div "خصم كبير ب الكود بس من سعر الكاش عند أستخدام بطاقات Visa/Mastercard او Mobile W…" at bounding box center [784, 271] width 860 height 150
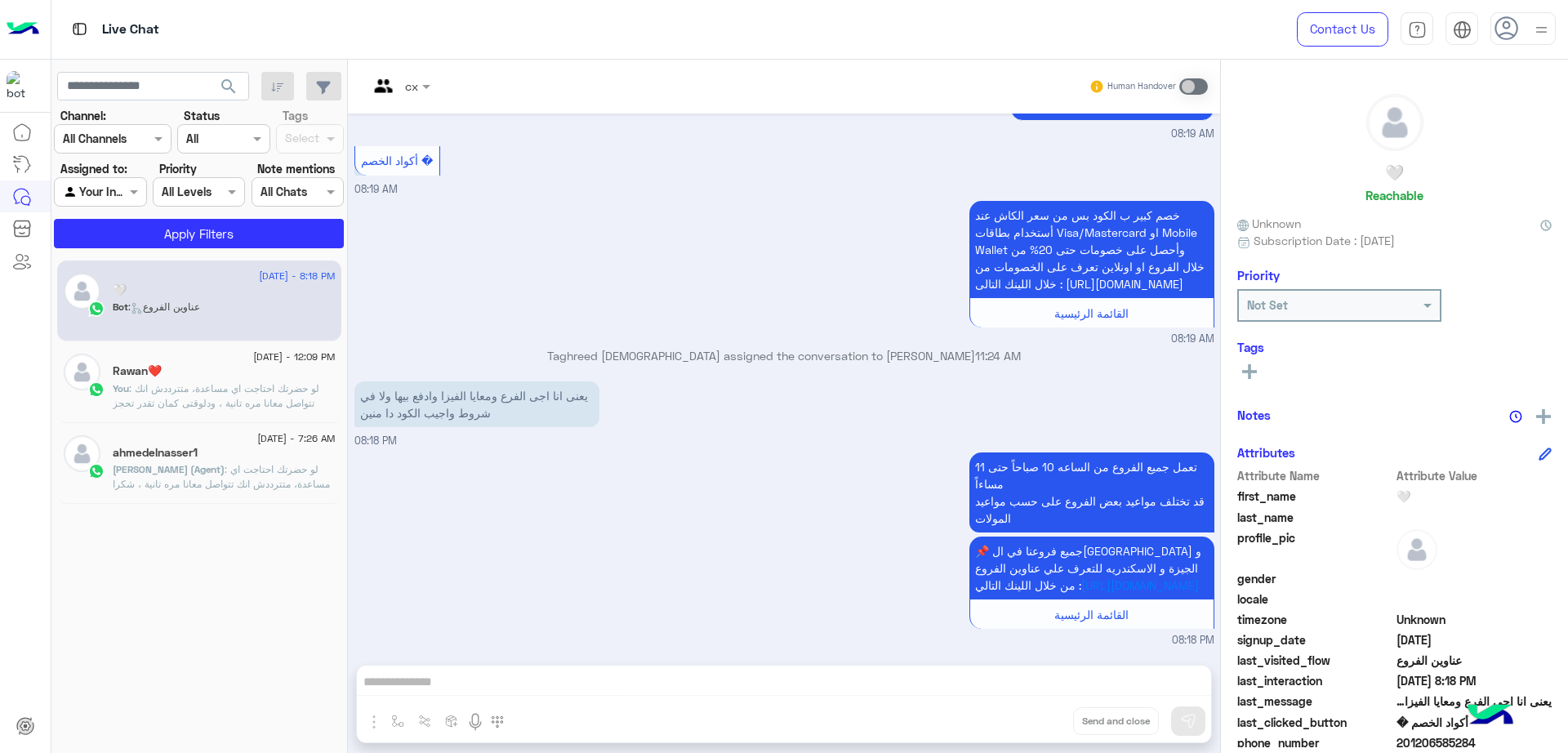
click at [231, 86] on span "search" at bounding box center [229, 87] width 20 height 20
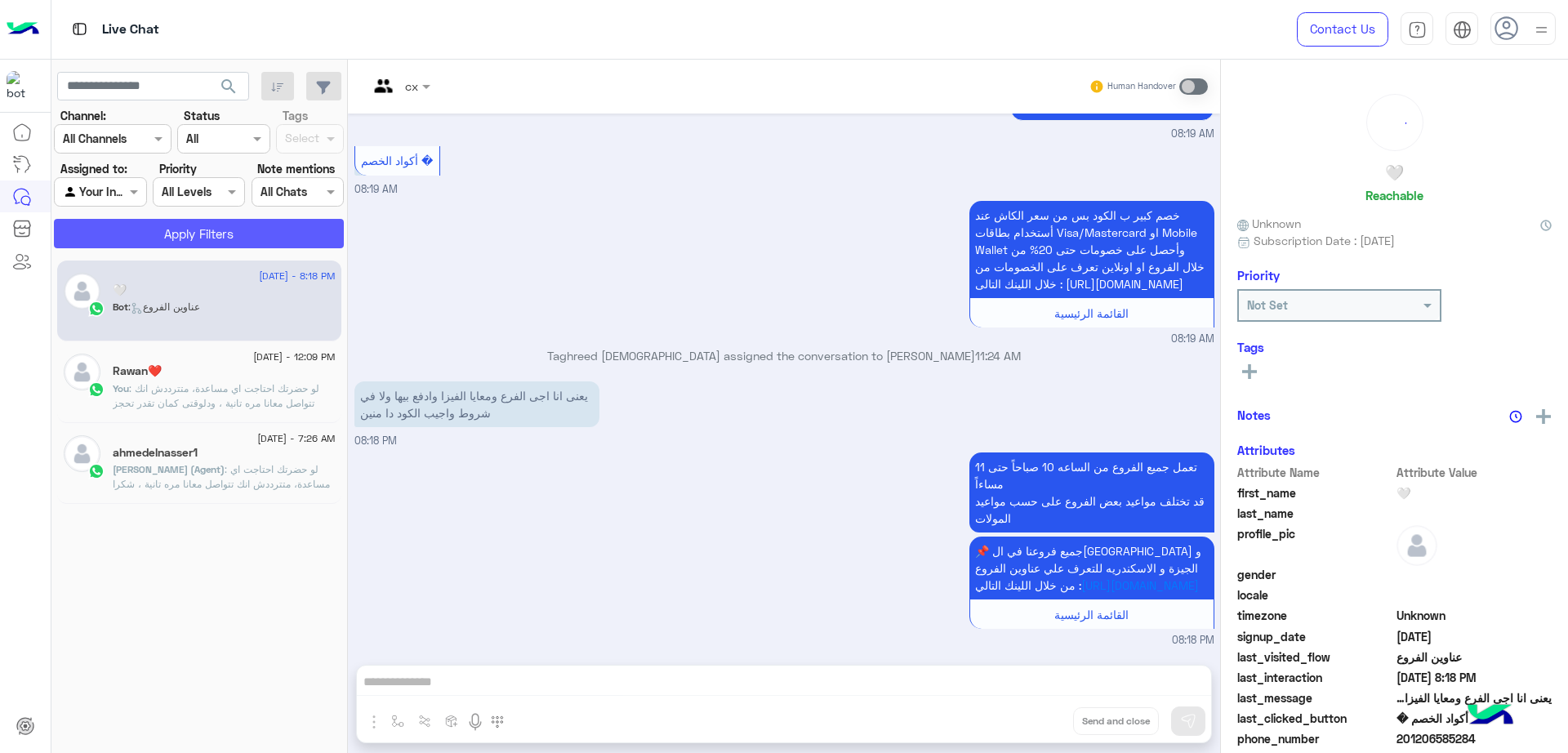
click at [250, 232] on button "Apply Filters" at bounding box center [198, 233] width 290 height 30
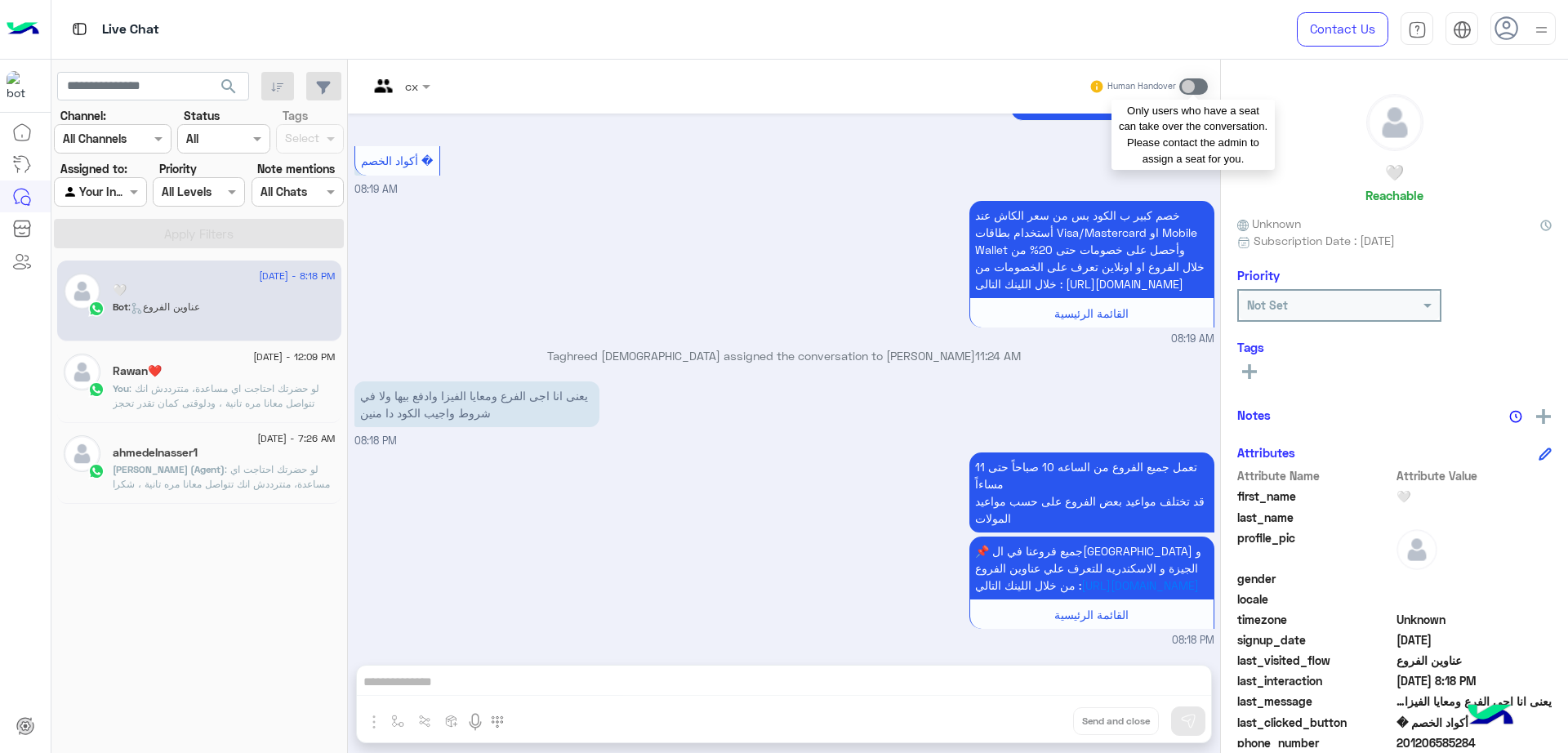
click at [1188, 91] on span at bounding box center [1193, 86] width 29 height 16
click at [1516, 28] on use at bounding box center [1506, 28] width 23 height 23
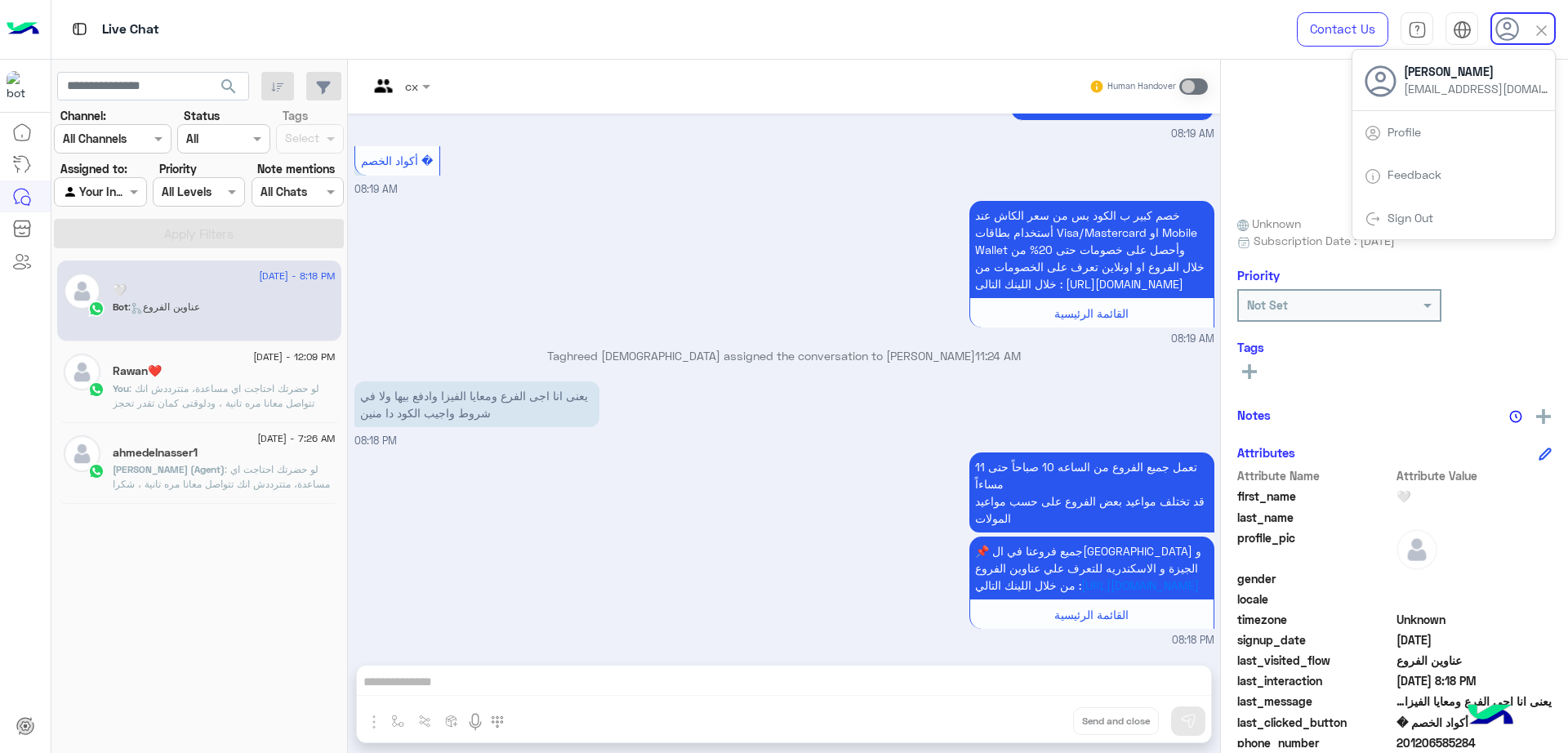
click at [793, 228] on div "خصم كبير ب الكود بس من سعر الكاش عند أستخدام بطاقات Visa/Mastercard او Mobile W…" at bounding box center [784, 271] width 860 height 150
click at [1525, 40] on div at bounding box center [1522, 29] width 65 height 32
click at [1042, 208] on span "خصم كبير ب الكود بس من سعر الكاش عند أستخدام بطاقات Visa/Mastercard او Mobile W…" at bounding box center [1090, 250] width 230 height 83
click at [236, 91] on span "search" at bounding box center [229, 87] width 20 height 20
click at [1555, 54] on div "Contact Us Help Center عربي English" at bounding box center [1420, 30] width 296 height 59
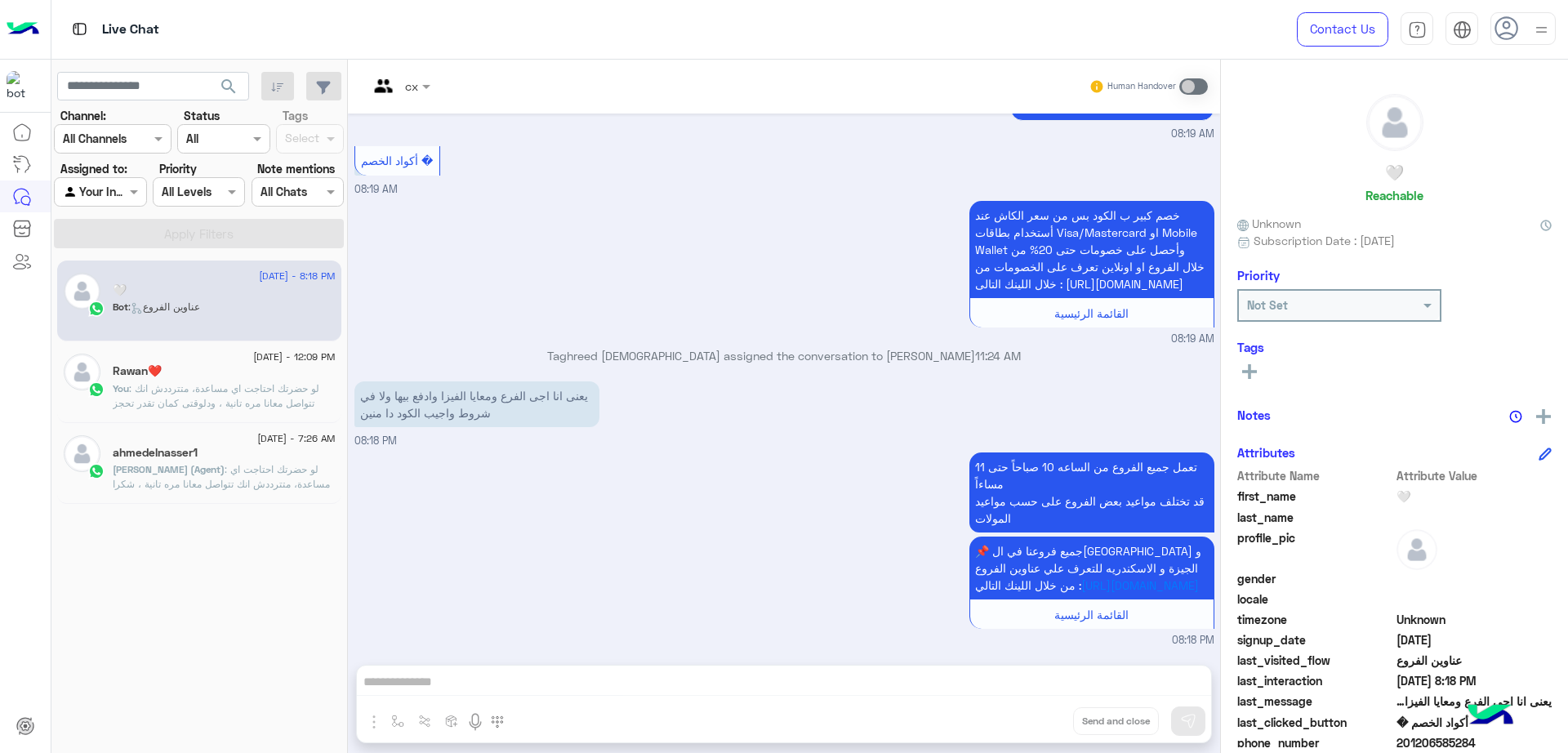
click at [1540, 35] on img at bounding box center [1541, 30] width 21 height 21
click at [1508, 32] on use at bounding box center [1507, 29] width 23 height 23
click at [1528, 32] on div at bounding box center [1522, 29] width 65 height 32
click at [756, 197] on div "خصم كبير ب الكود بس من سعر الكاش عند أستخدام بطاقات Visa/Mastercard او Mobile W…" at bounding box center [784, 271] width 860 height 150
click at [241, 87] on button "search" at bounding box center [229, 89] width 40 height 35
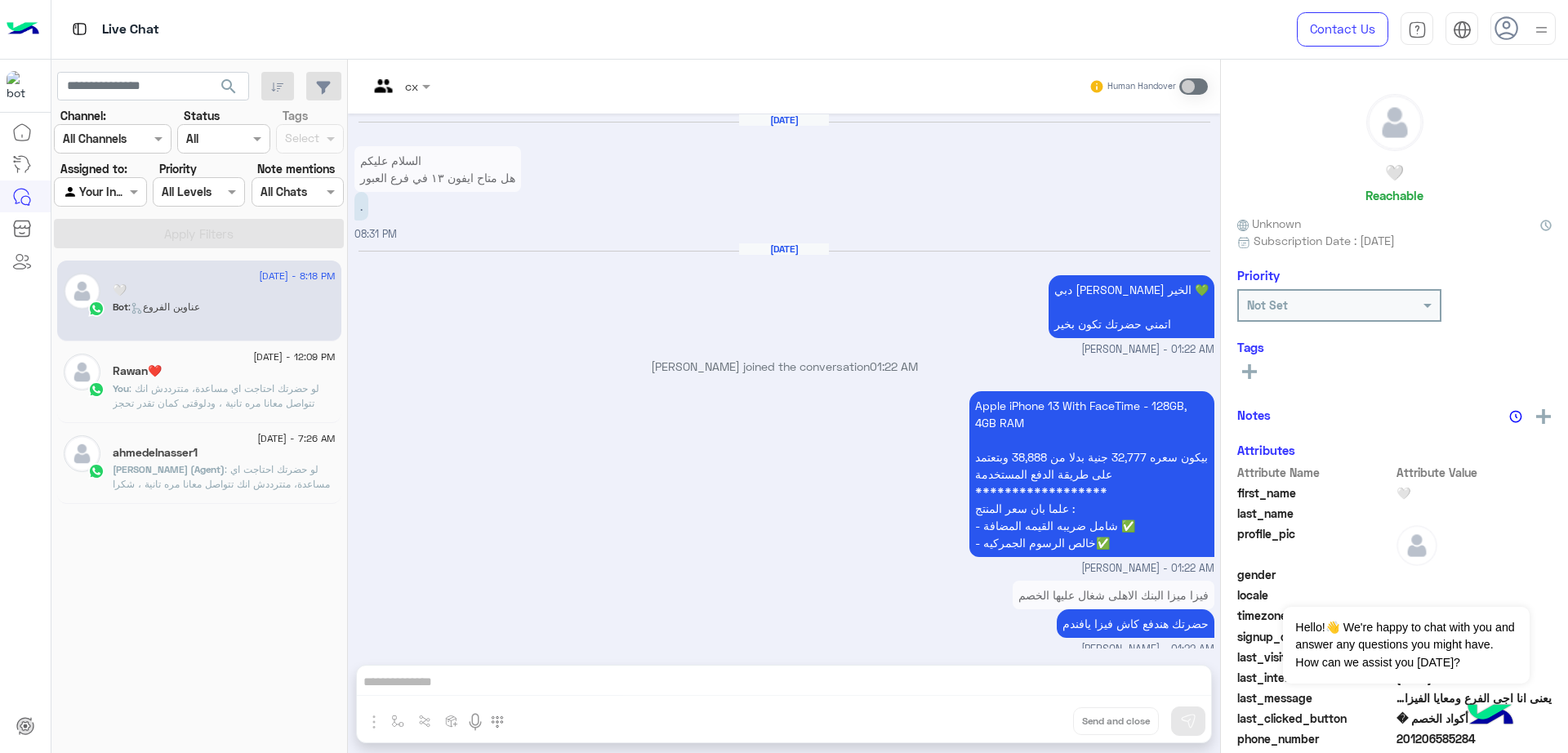
scroll to position [1695, 0]
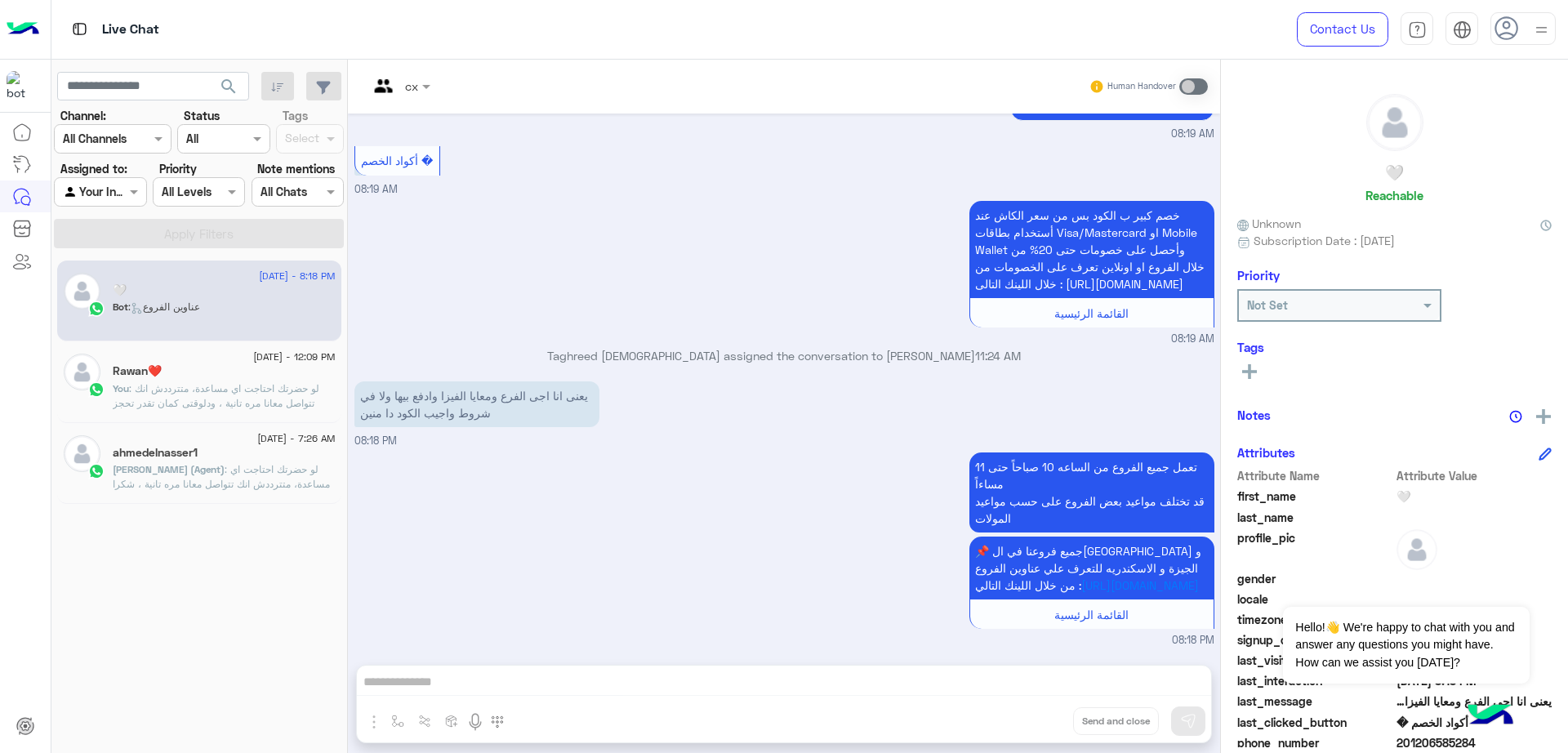
click at [1530, 23] on div at bounding box center [1522, 29] width 65 height 32
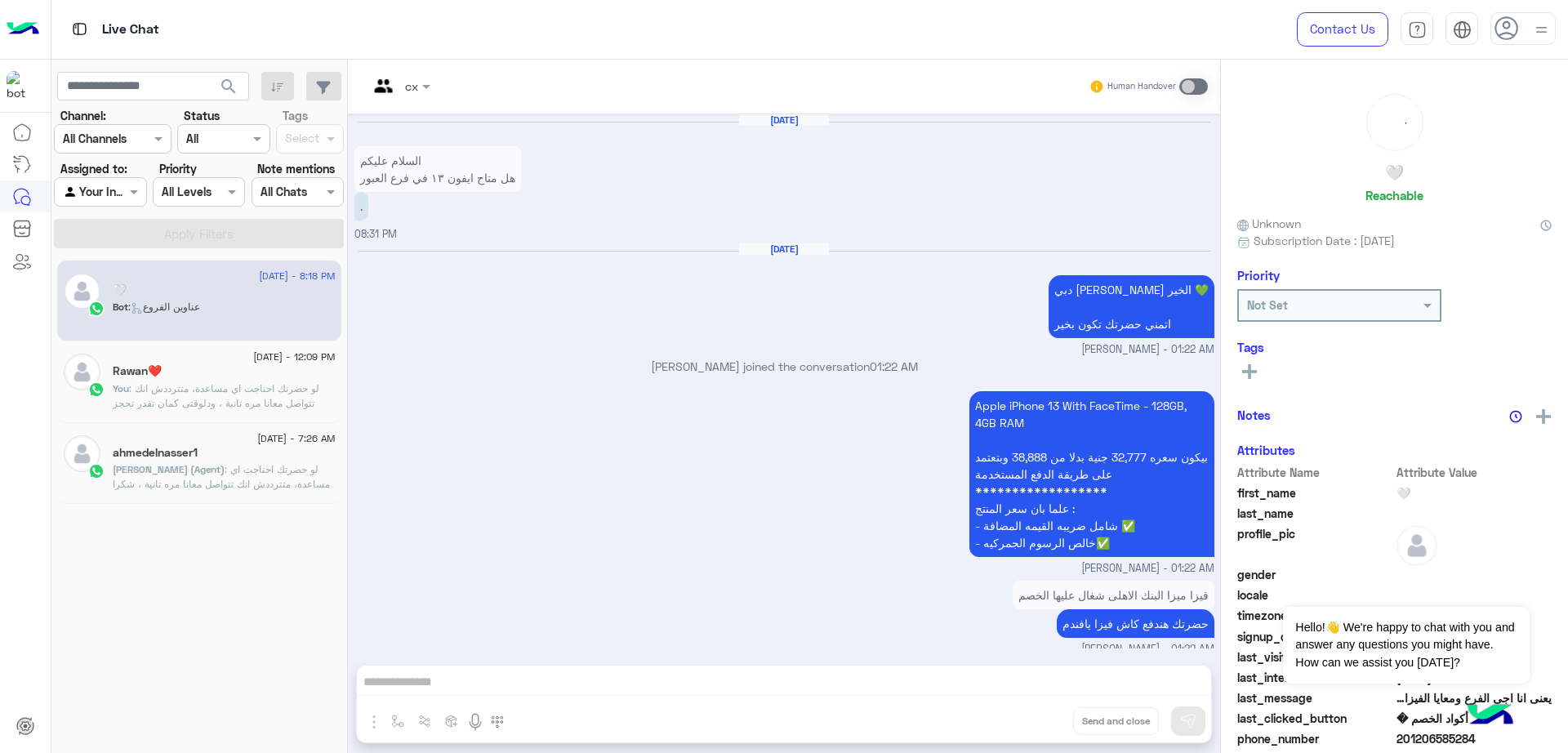
scroll to position [1695, 0]
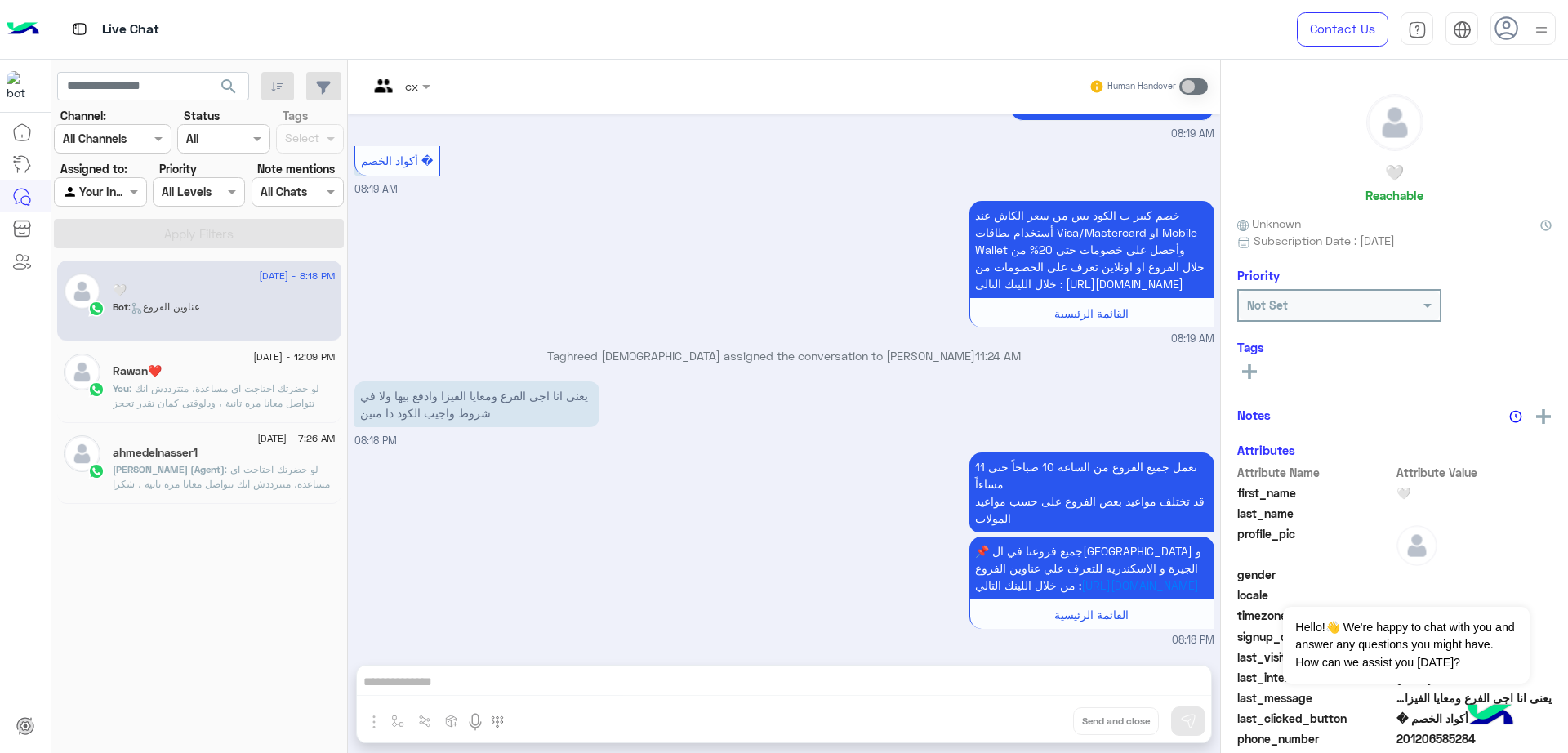
click at [1528, 17] on div at bounding box center [1522, 29] width 65 height 32
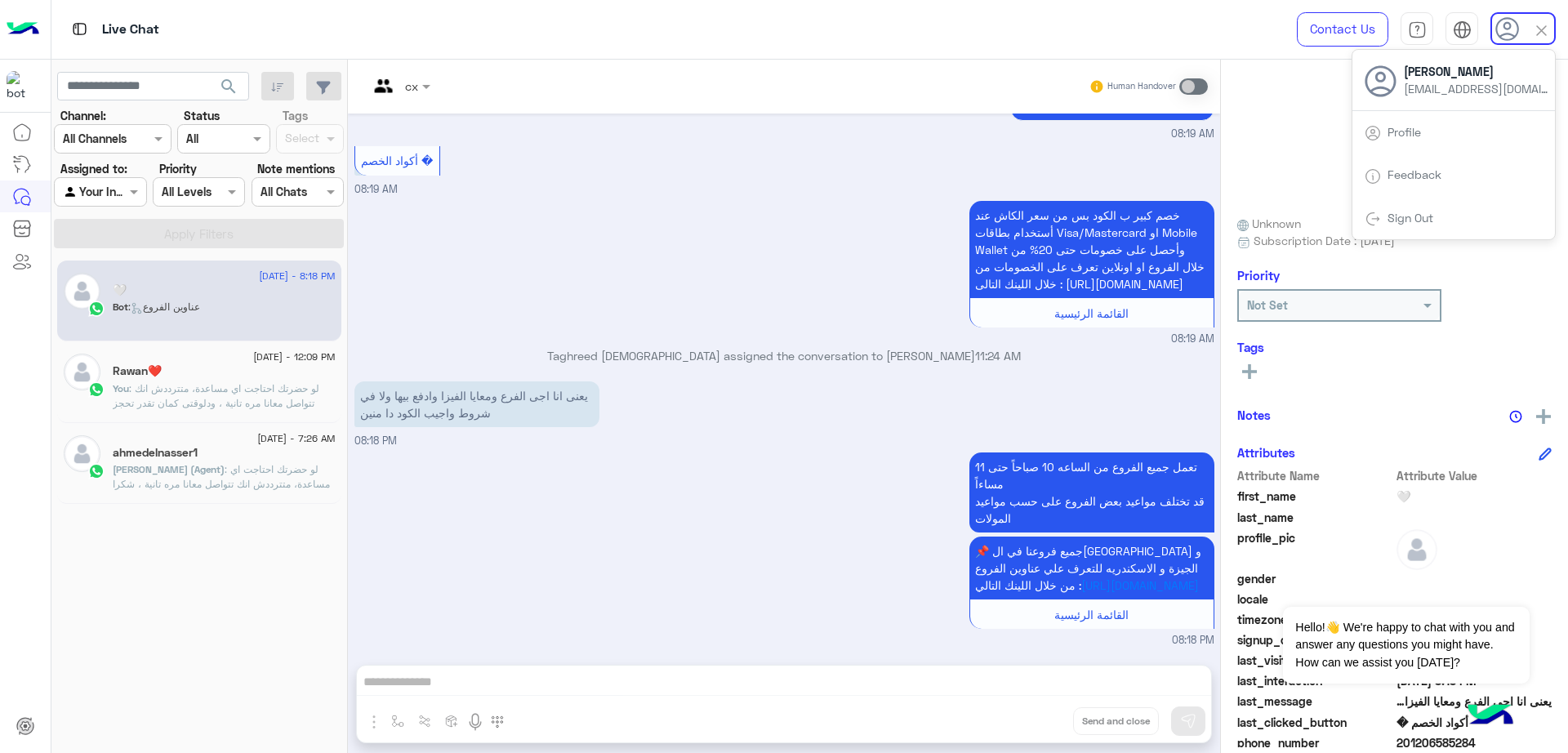
click at [1528, 22] on div at bounding box center [1522, 29] width 65 height 32
click at [1416, 229] on div "Sign Out" at bounding box center [1453, 218] width 203 height 43
click at [1417, 214] on link "Sign Out" at bounding box center [1410, 217] width 46 height 13
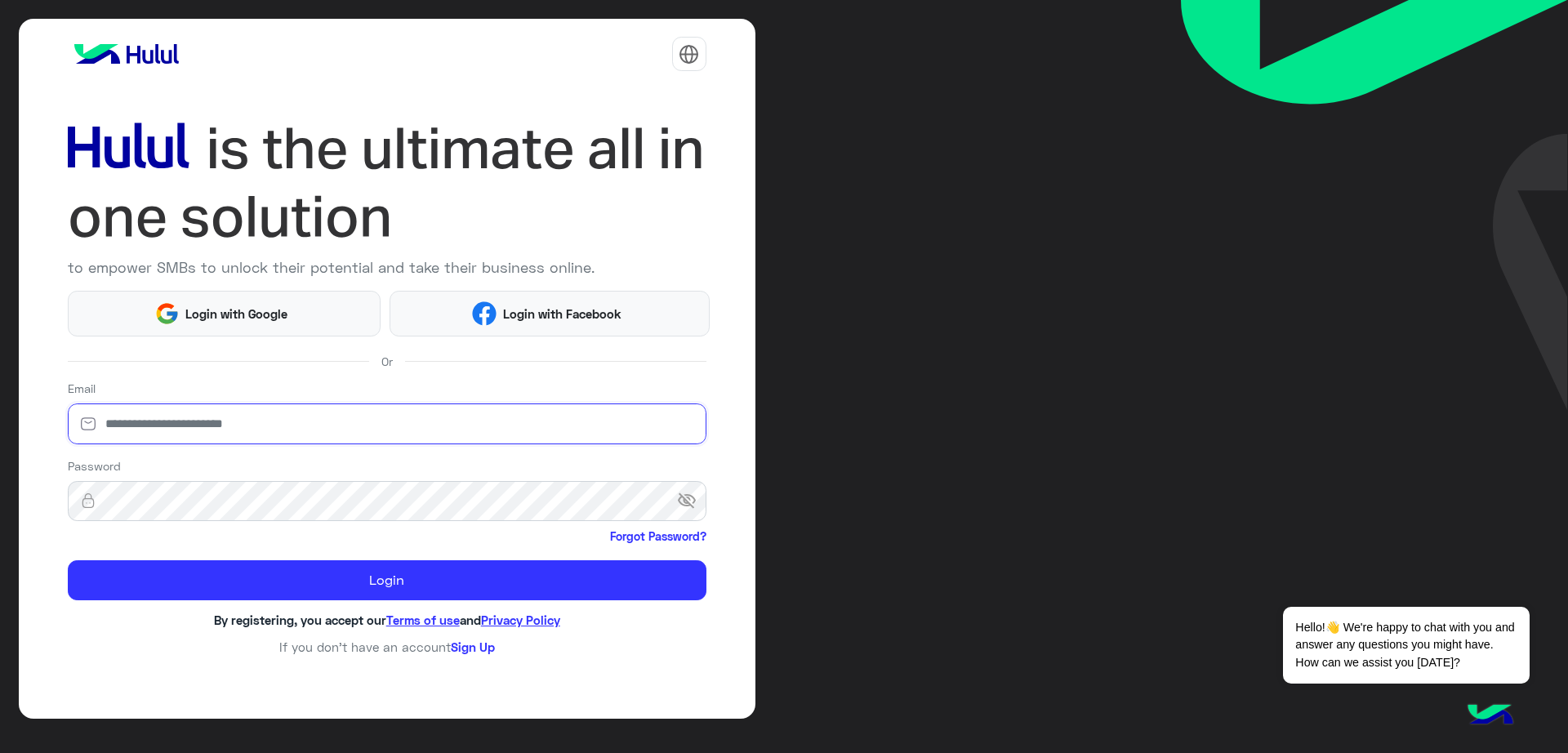
type input "**********"
click at [1410, 216] on img at bounding box center [1373, 205] width 387 height 410
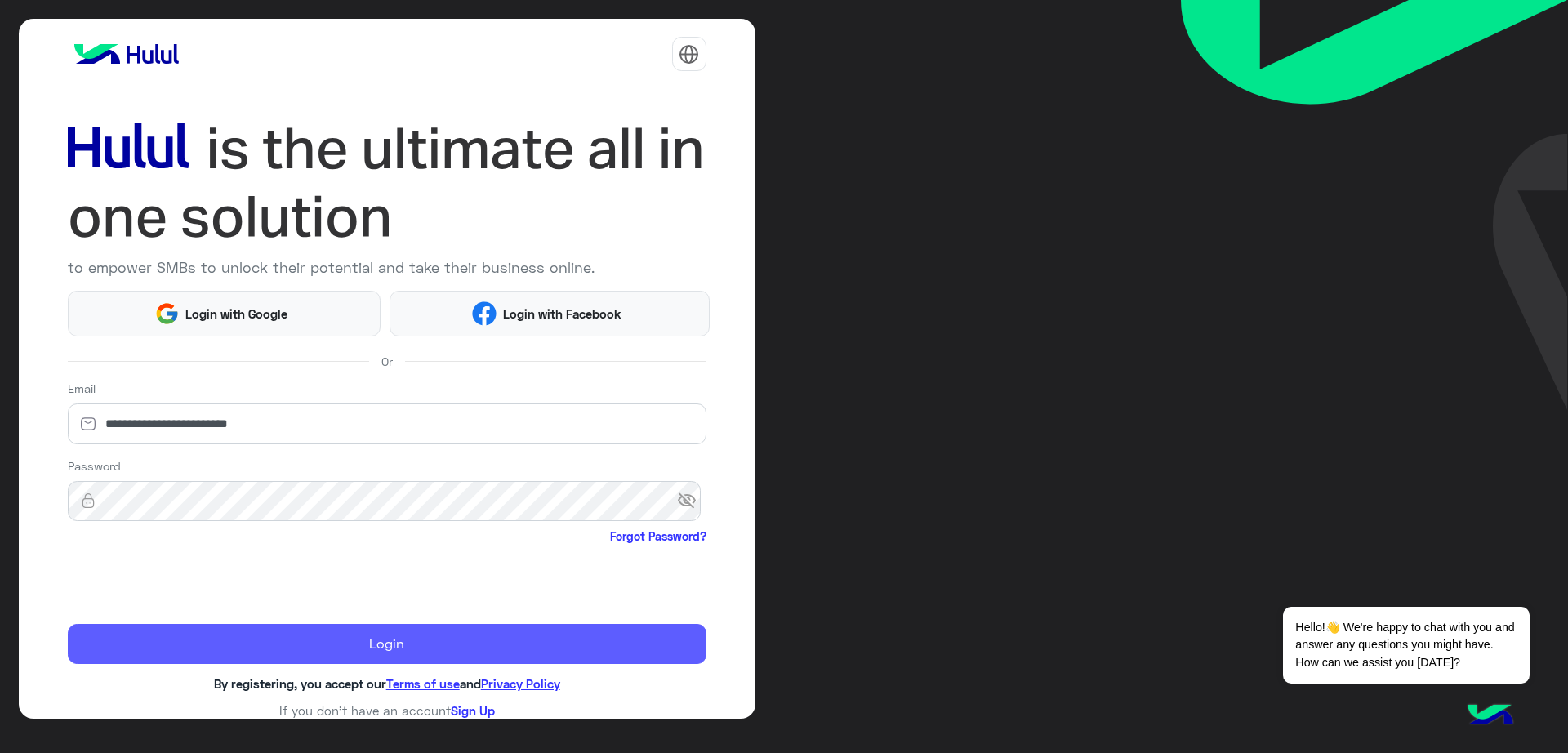
click at [249, 634] on button "Login" at bounding box center [388, 644] width 639 height 41
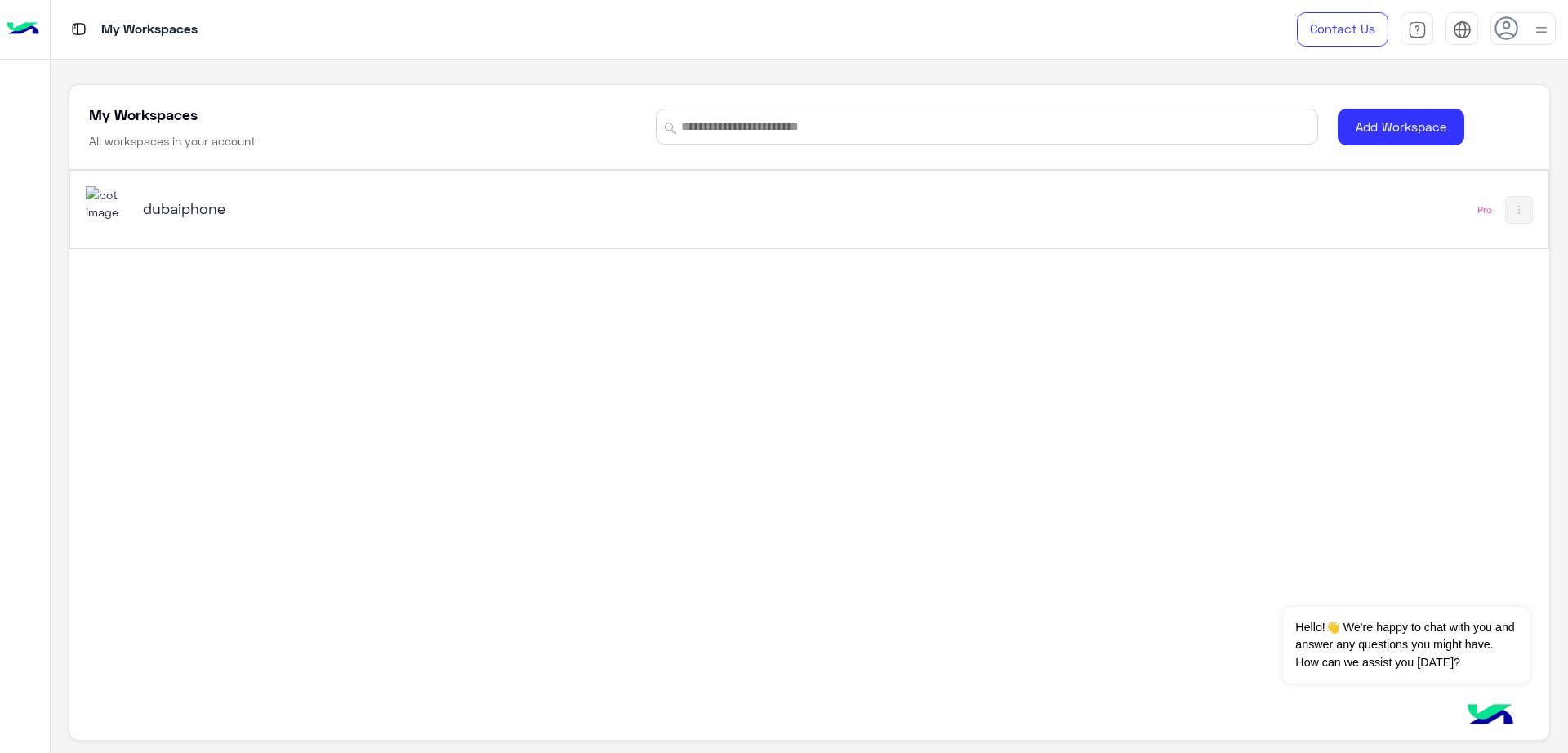
click at [205, 206] on h5 "dubaiphone" at bounding box center [403, 208] width 521 height 20
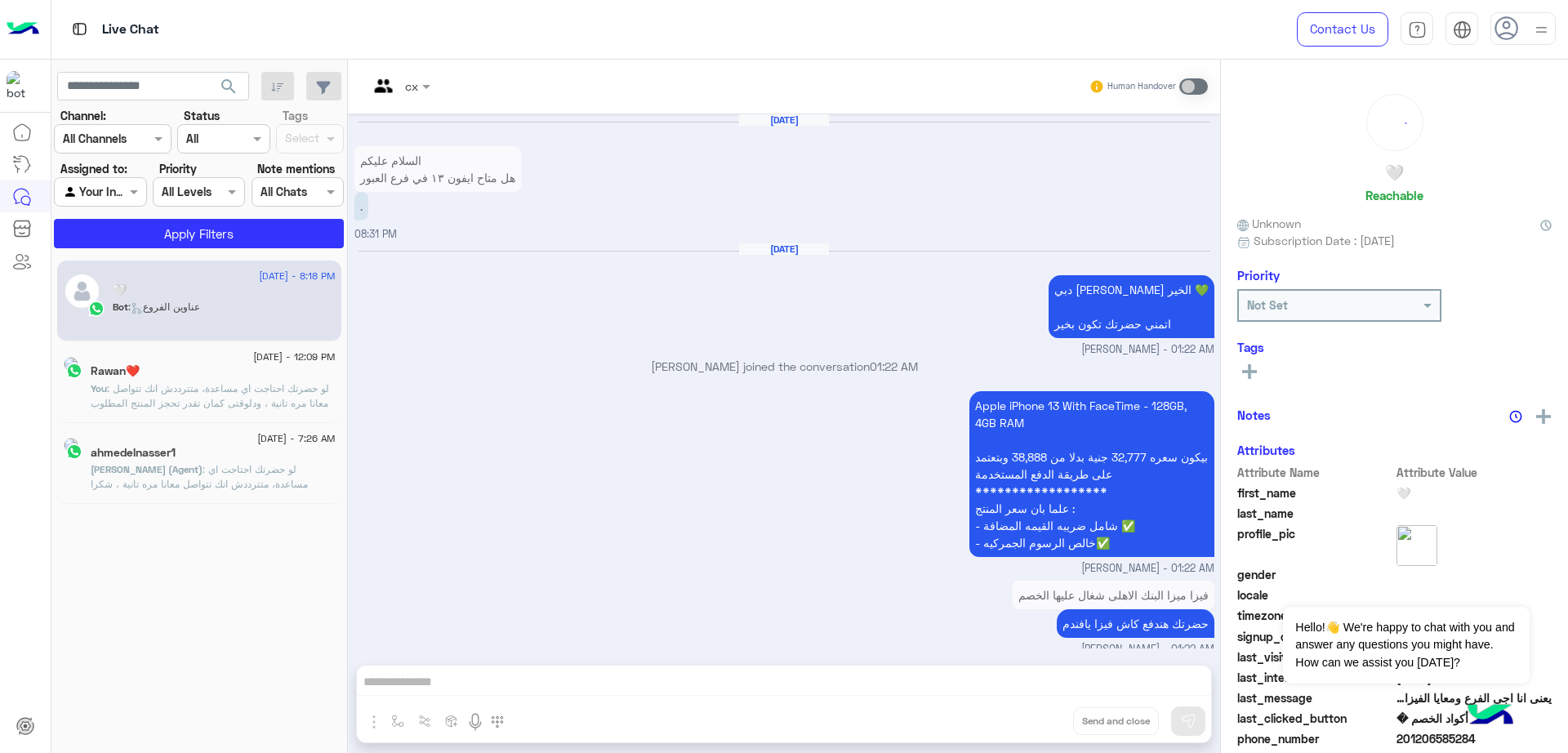
scroll to position [1695, 0]
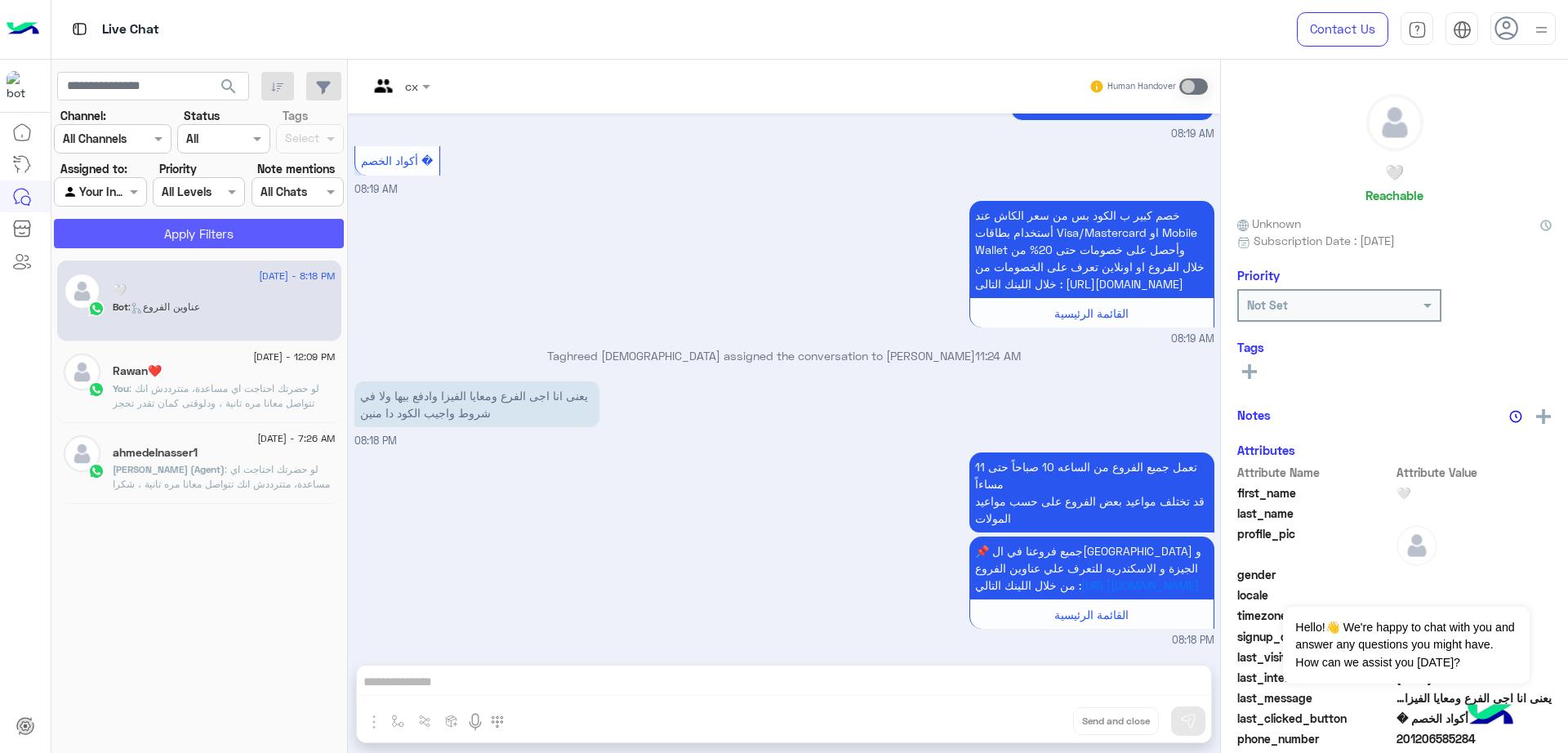
click at [258, 242] on button "Apply Filters" at bounding box center [198, 233] width 290 height 30
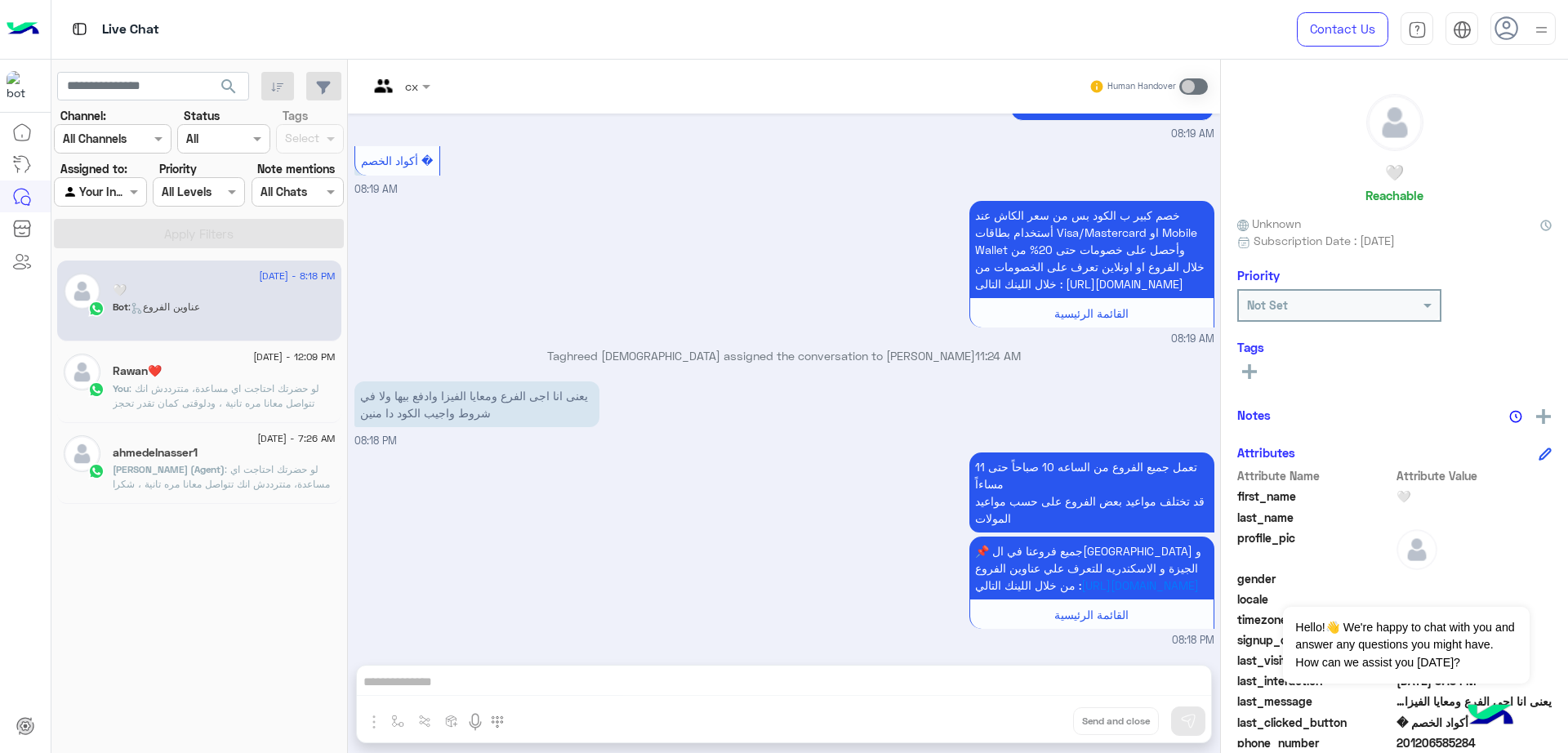
click at [1534, 25] on img at bounding box center [1541, 30] width 21 height 21
click at [1461, 126] on div "Profile" at bounding box center [1453, 132] width 203 height 44
click at [851, 347] on p "Taghreed Muhammed assigned the conversation to Kareem Ahmed 11:24 AM" at bounding box center [784, 355] width 860 height 17
click at [213, 373] on div "Rawan❤️" at bounding box center [224, 372] width 223 height 17
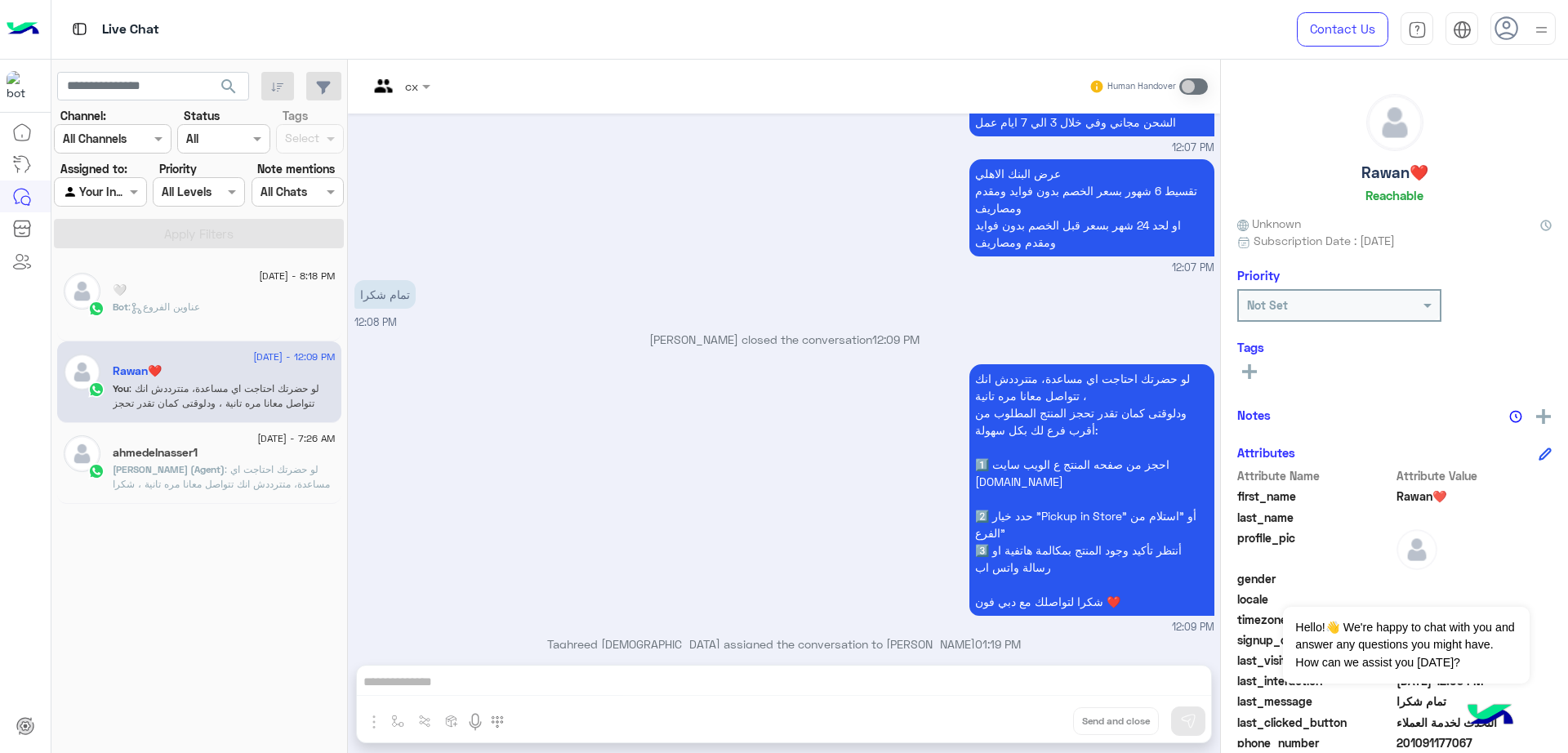
scroll to position [1018, 0]
click at [1524, 13] on div at bounding box center [1522, 29] width 65 height 32
click at [1415, 84] on span "[EMAIL_ADDRESS][DOMAIN_NAME]" at bounding box center [1477, 88] width 147 height 17
click at [741, 191] on div "عرض البنك الاهلي تقسيط 6 شهور بسعر الخصم بدون فوايد ومقدم ومصاريف او لحد 24 شهر…" at bounding box center [784, 216] width 860 height 121
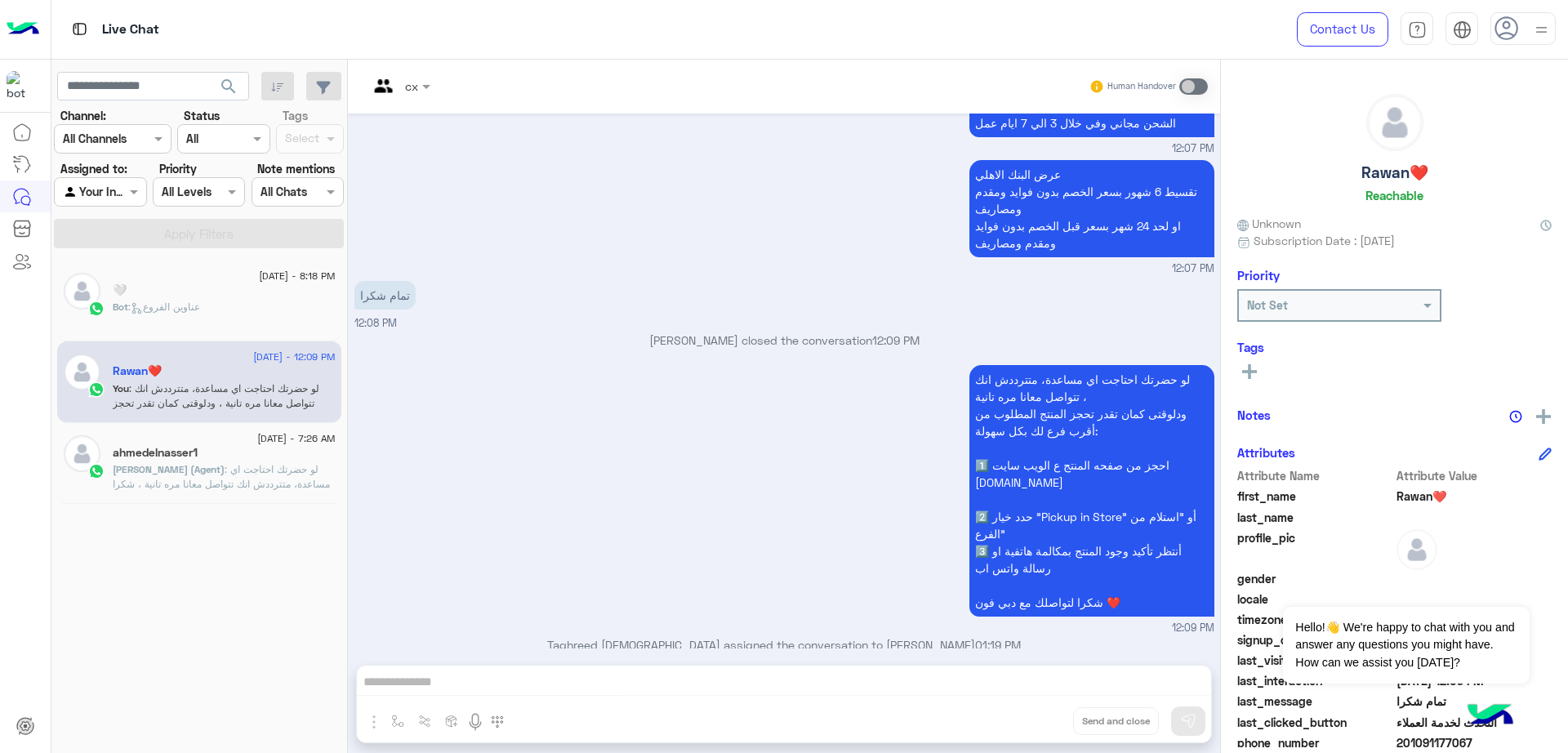
click at [1515, 41] on div at bounding box center [1522, 29] width 65 height 32
click at [902, 224] on div "عرض البنك الاهلي تقسيط 6 شهور بسعر الخصم بدون فوايد ومقدم ومصاريف او لحد 24 شهر…" at bounding box center [784, 216] width 860 height 121
click at [230, 66] on app-inbox-users-filters "search Channel: Channel All Channels Status Channel All Tags Select Assigned to…" at bounding box center [199, 157] width 296 height 196
click at [233, 77] on span "search" at bounding box center [229, 87] width 20 height 20
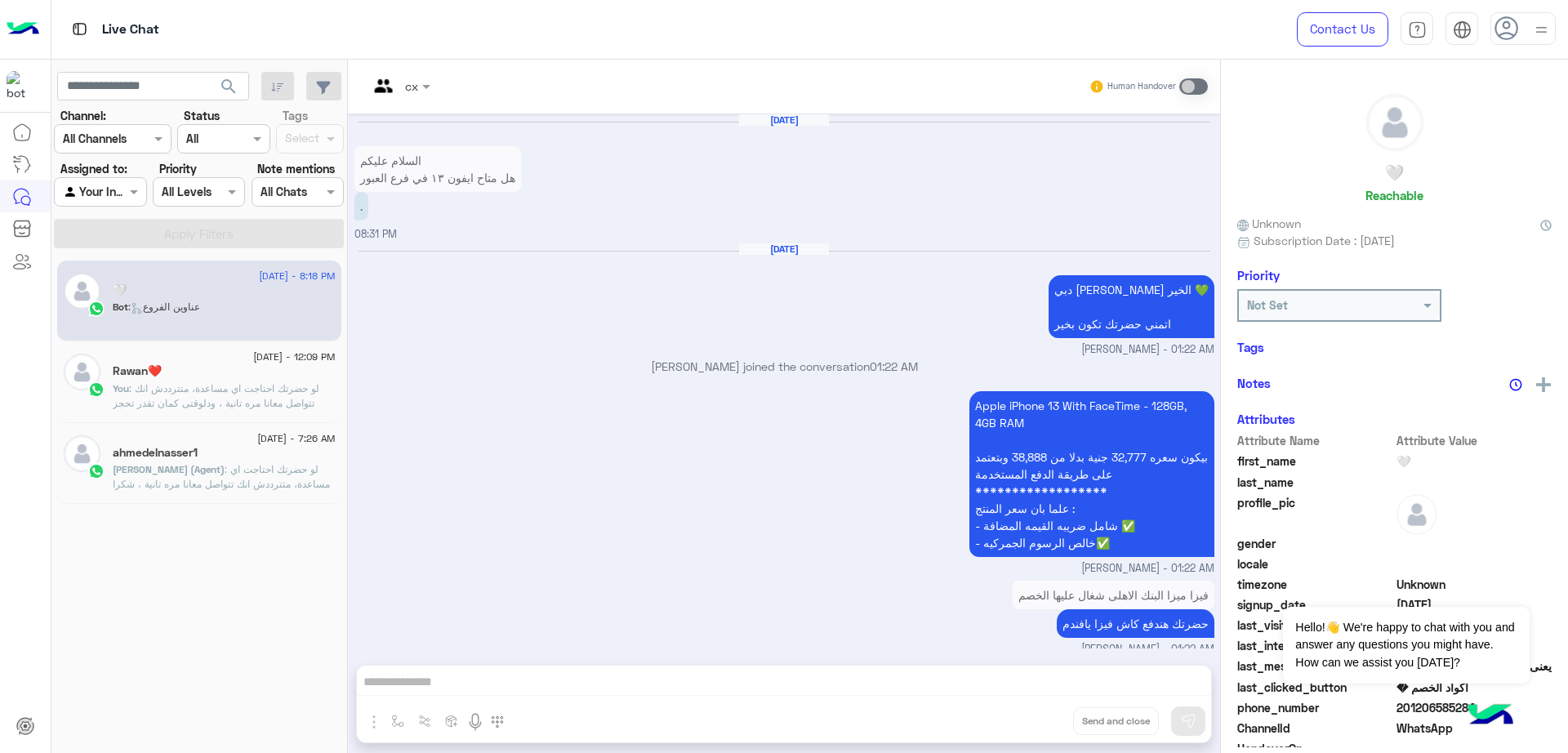
scroll to position [1695, 0]
